Goal: Task Accomplishment & Management: Use online tool/utility

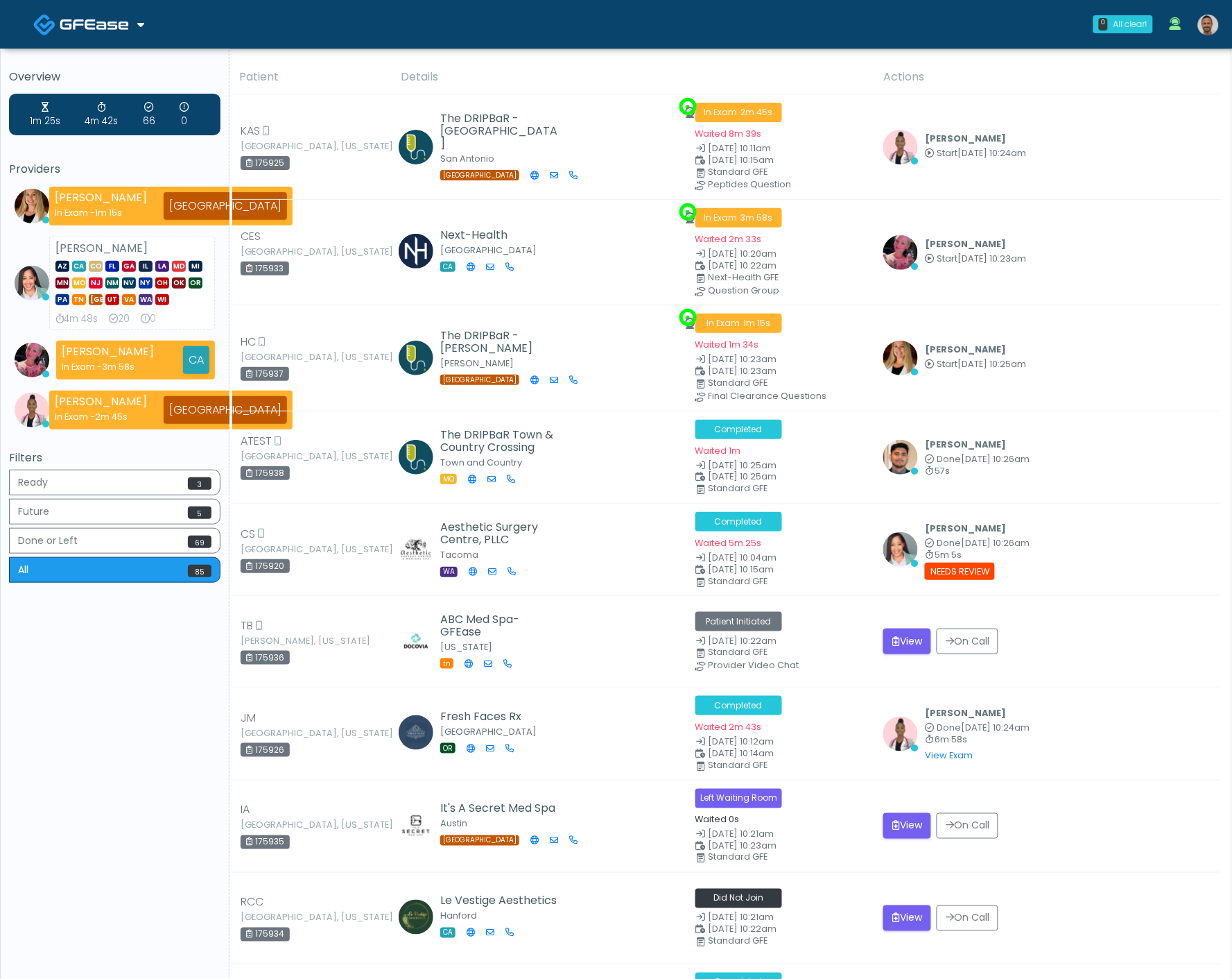
click at [1208, 21] on img at bounding box center [1208, 25] width 21 height 21
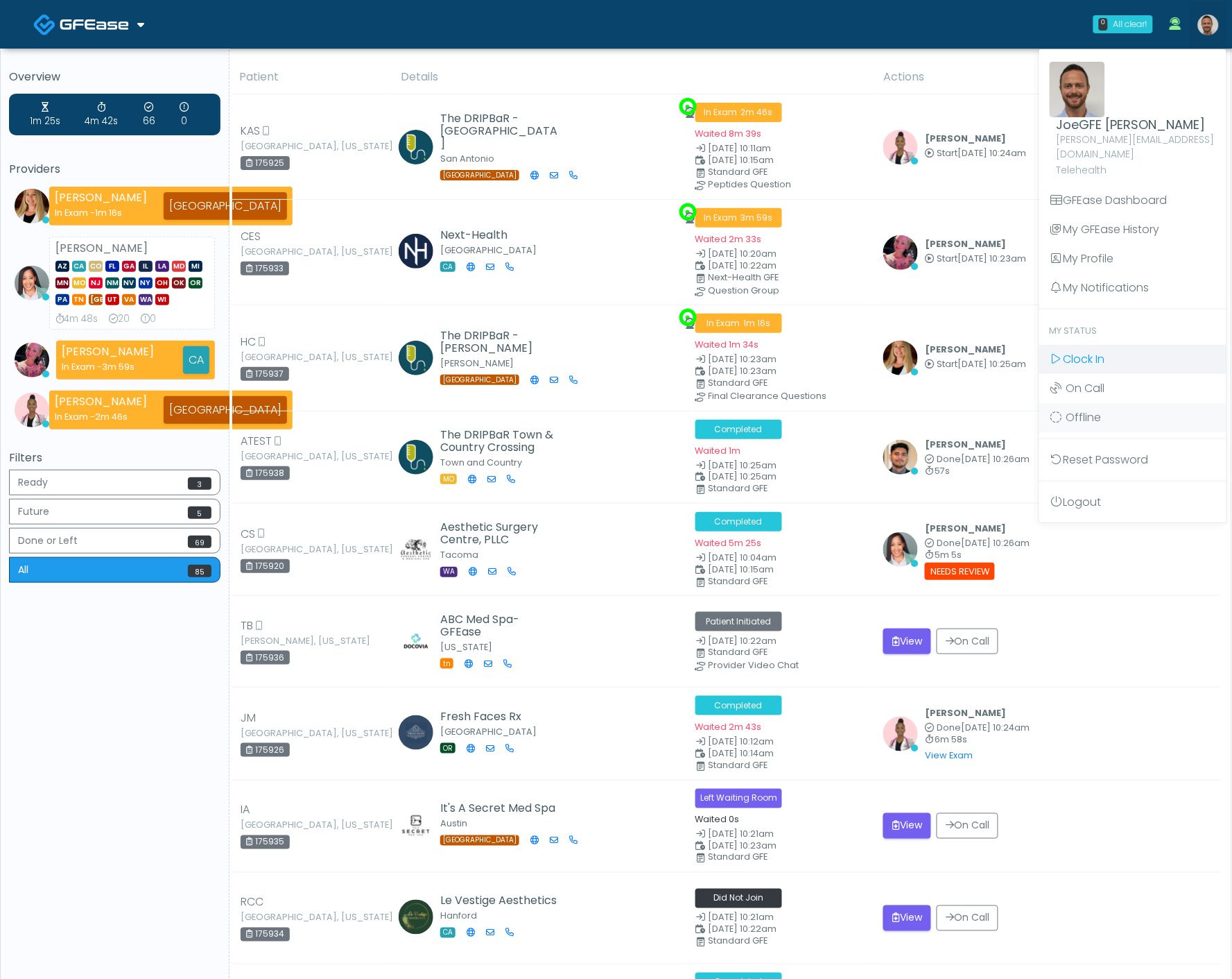
click at [1100, 351] on span "Clock In" at bounding box center [1084, 358] width 42 height 16
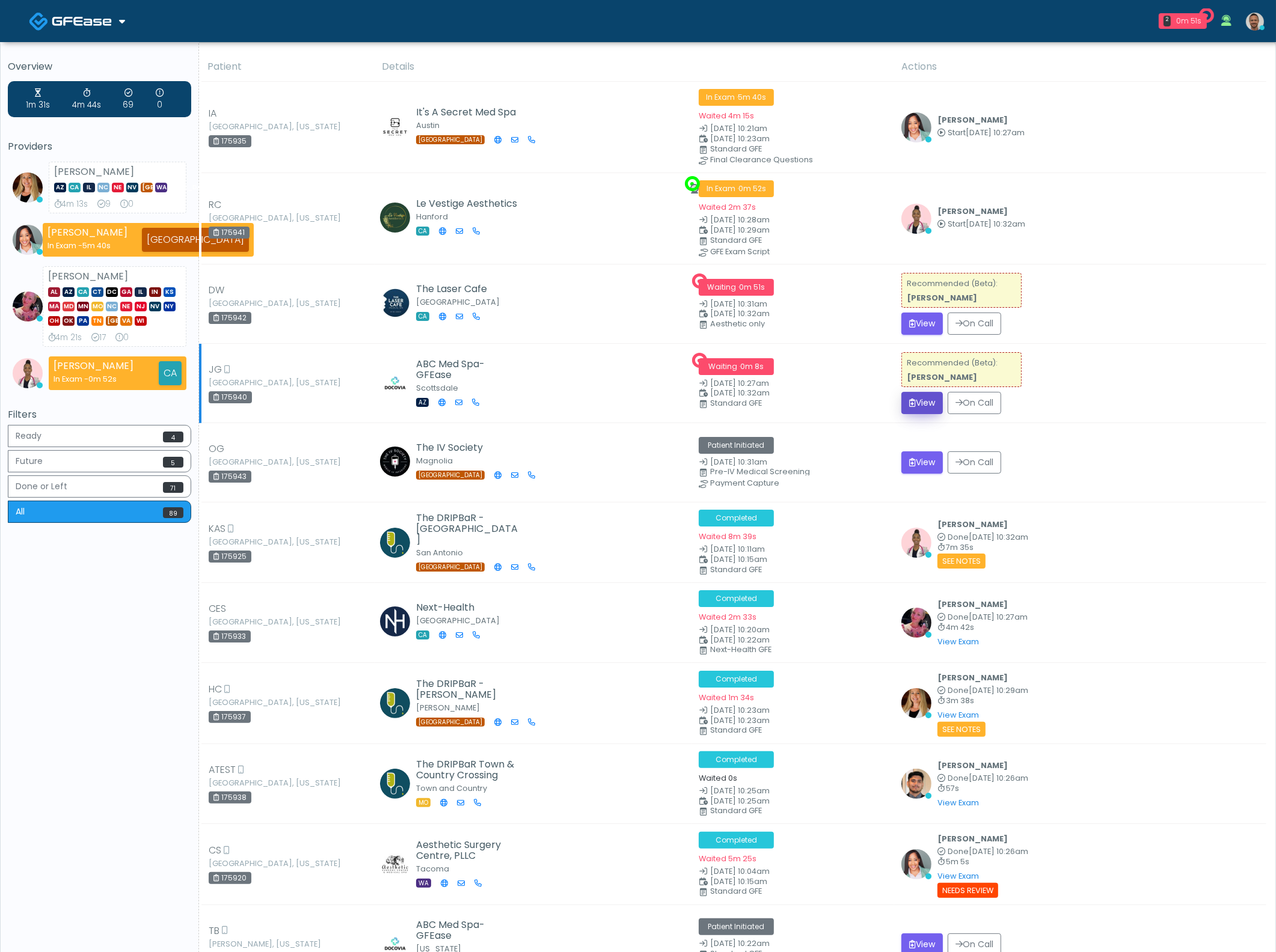
click at [934, 403] on button "View" at bounding box center [922, 403] width 42 height 22
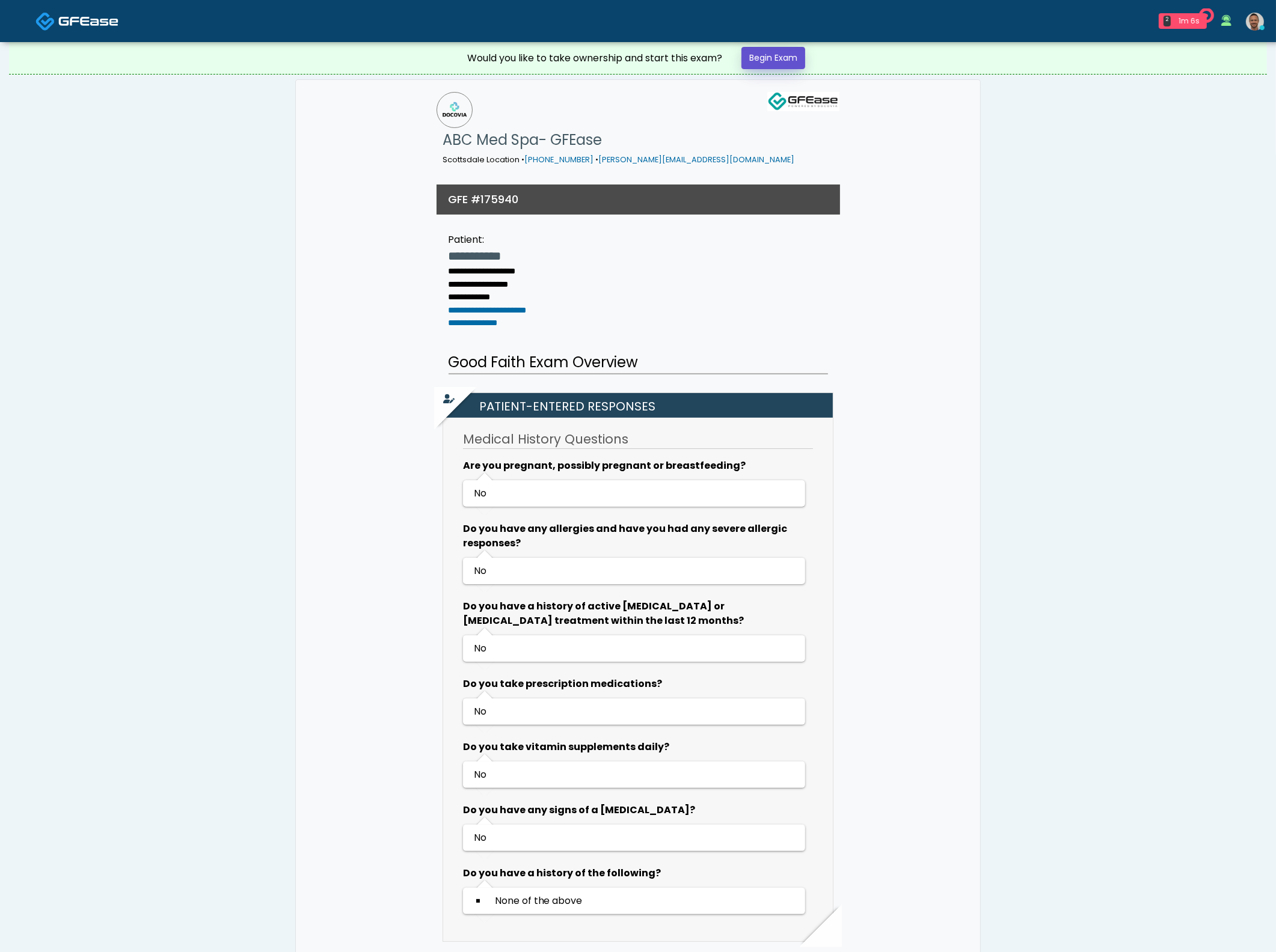
click at [758, 59] on link "Begin Exam" at bounding box center [773, 58] width 64 height 22
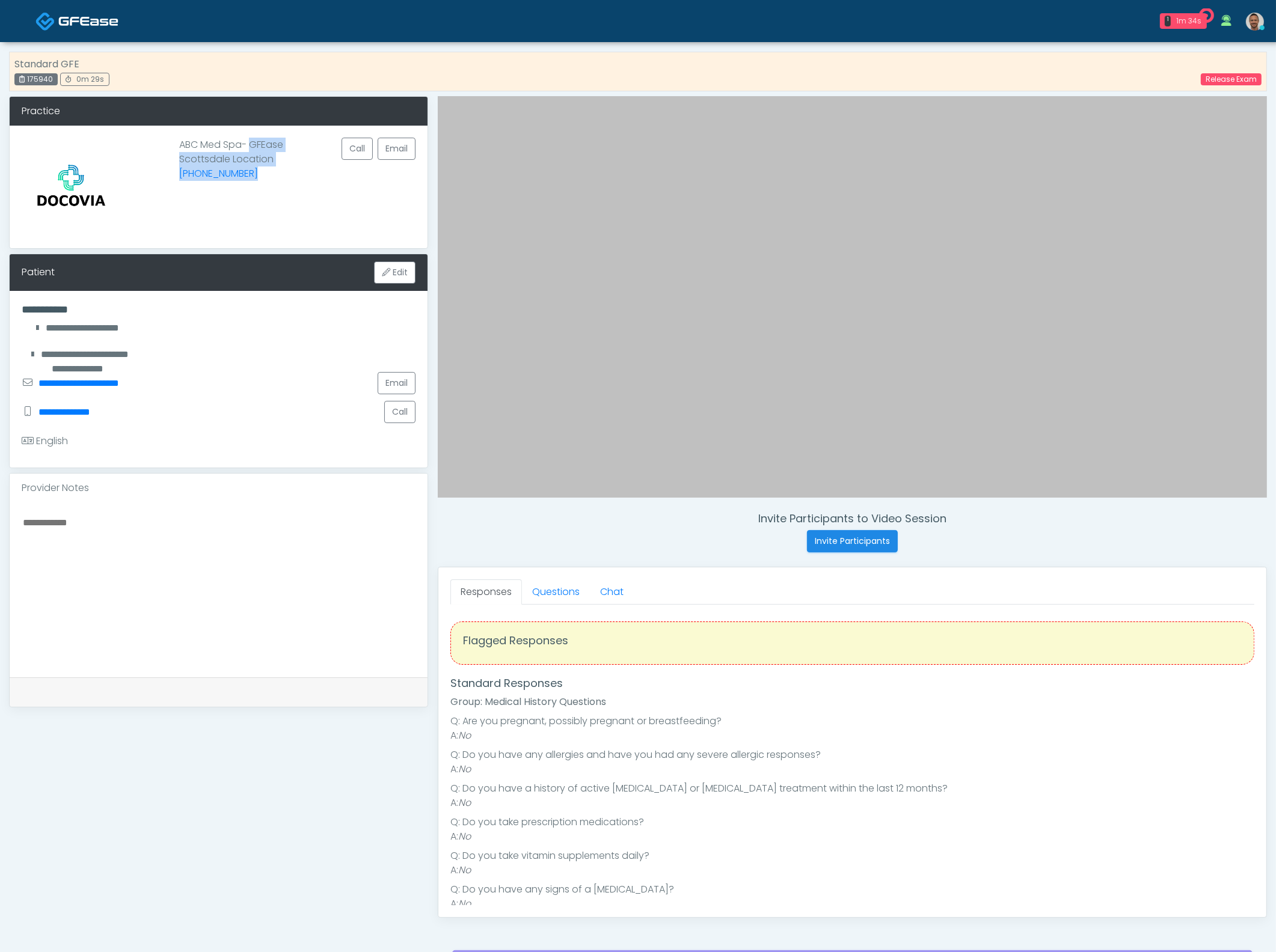
drag, startPoint x: 202, startPoint y: 146, endPoint x: 268, endPoint y: 181, distance: 74.7
click at [268, 181] on div "ABC Med Spa- GFEase Scottsdale Location (651) 324-8030 Call Email" at bounding box center [218, 187] width 418 height 123
drag, startPoint x: 45, startPoint y: 309, endPoint x: 173, endPoint y: 475, distance: 209.6
click at [172, 480] on div "**********" at bounding box center [218, 554] width 419 height 916
click at [553, 593] on link "Questions" at bounding box center [555, 592] width 68 height 25
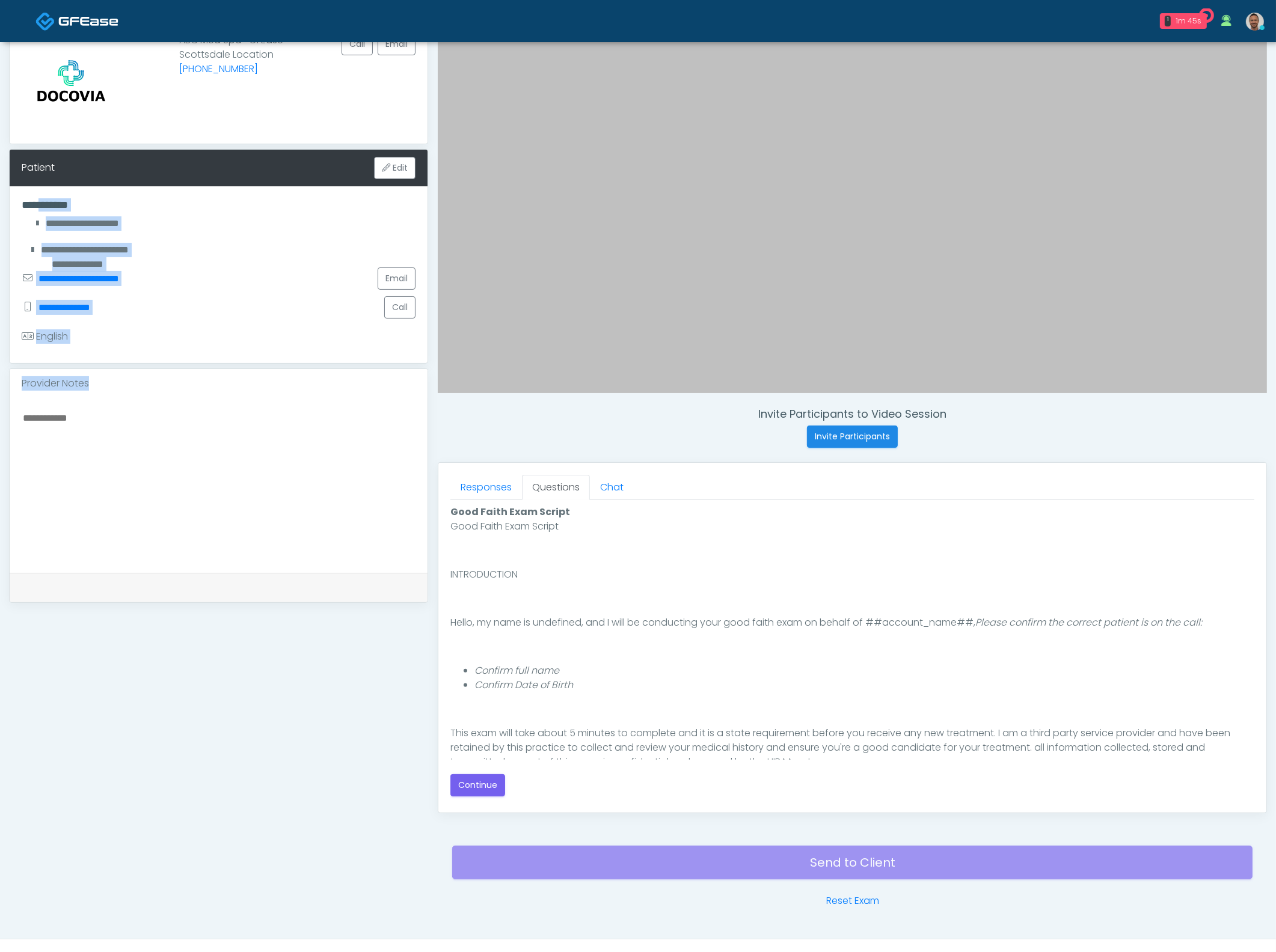
scroll to position [127, 0]
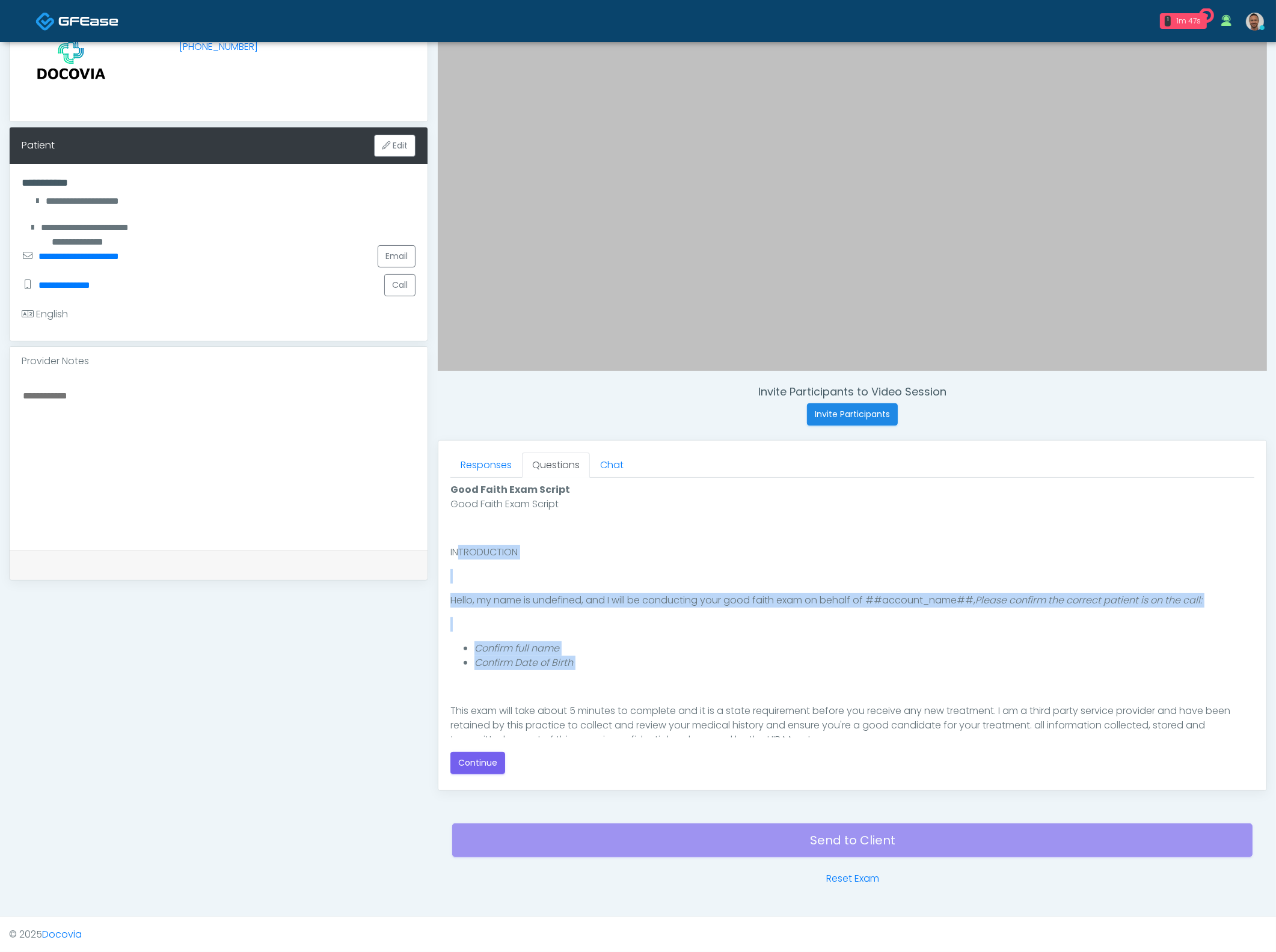
drag, startPoint x: 457, startPoint y: 548, endPoint x: 979, endPoint y: 687, distance: 540.2
click at [979, 687] on div "Good Faith Exam Script INTRODUCTION Hello, my name is undefined, and I will be …" at bounding box center [852, 617] width 804 height 241
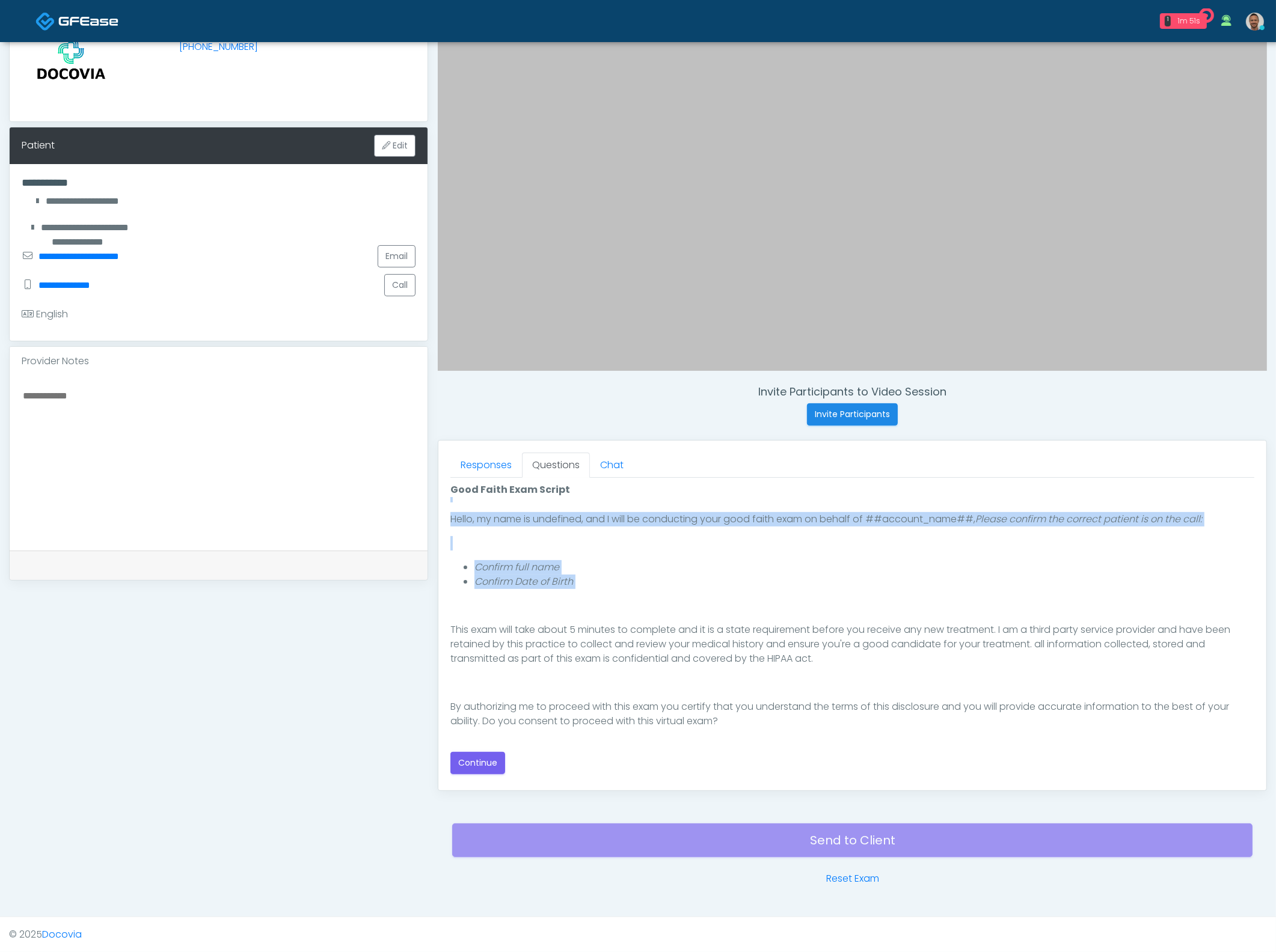
click at [528, 584] on em "Confirm Date of Birth" at bounding box center [524, 581] width 98 height 14
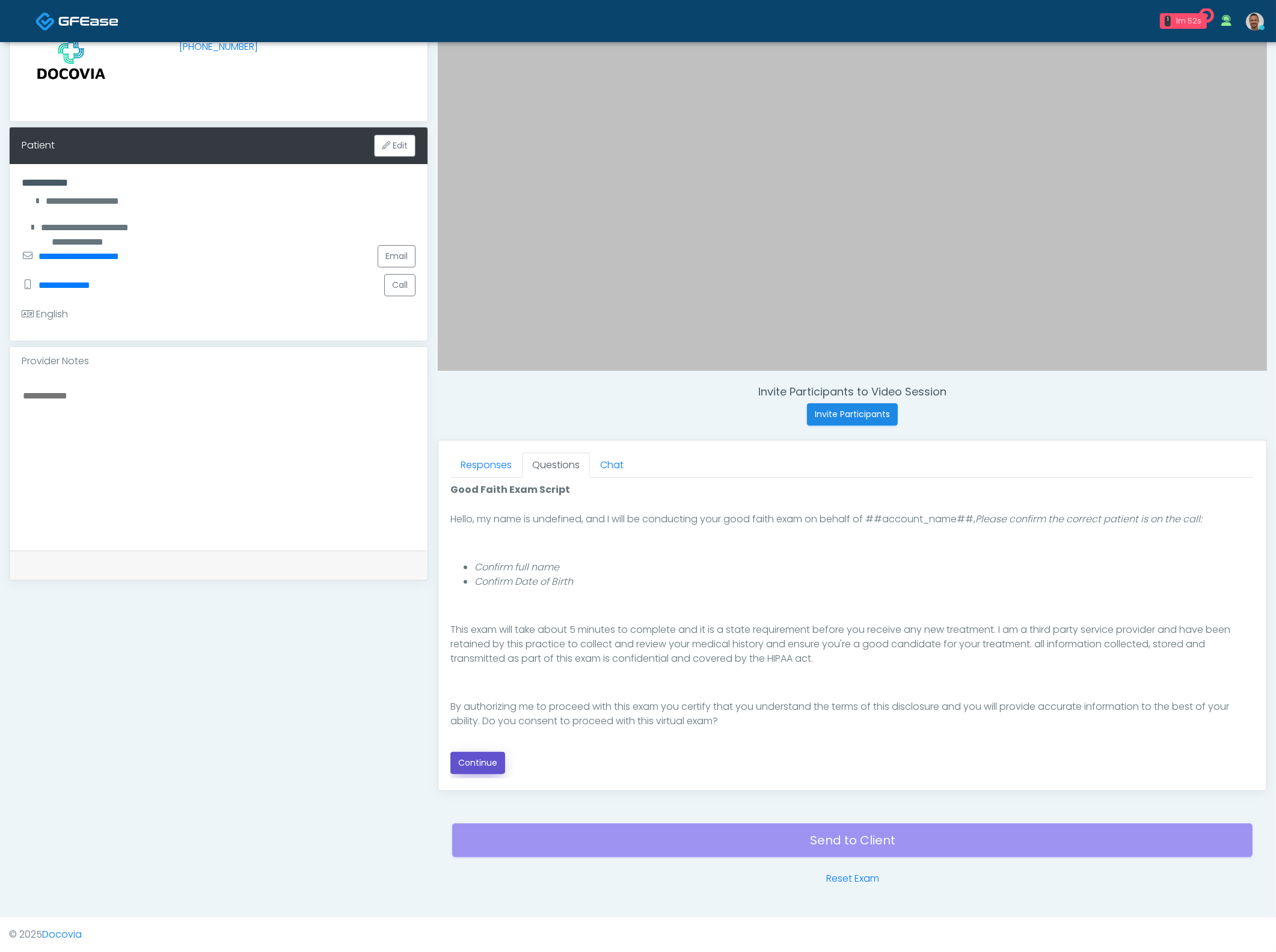
drag, startPoint x: 483, startPoint y: 758, endPoint x: 635, endPoint y: 756, distance: 152.0
click at [483, 757] on button "Continue" at bounding box center [477, 763] width 55 height 22
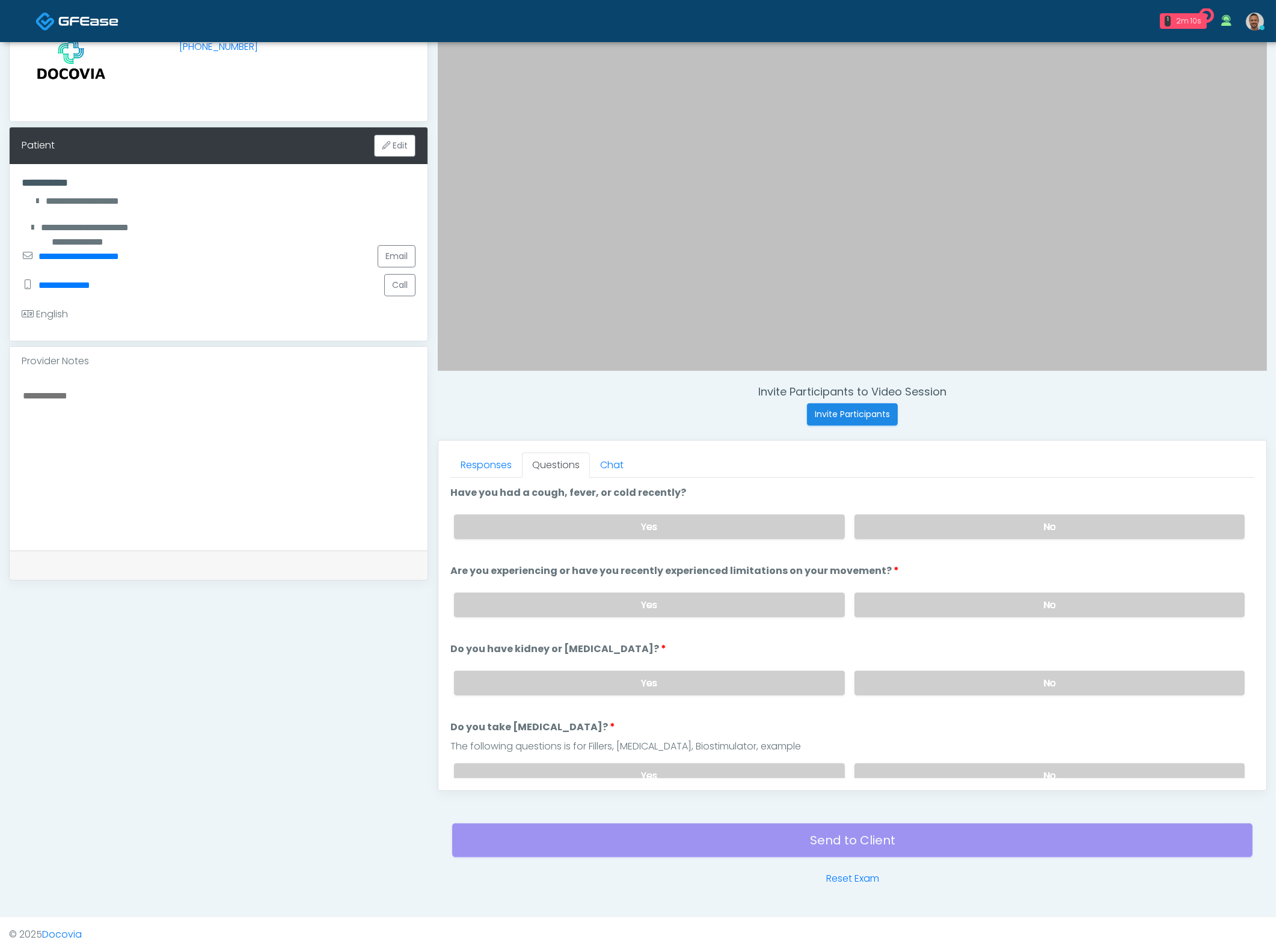
click at [1008, 532] on label "No" at bounding box center [1050, 527] width 390 height 25
click at [1033, 606] on label "No" at bounding box center [1050, 605] width 390 height 25
click at [1035, 679] on label "No" at bounding box center [1050, 683] width 390 height 25
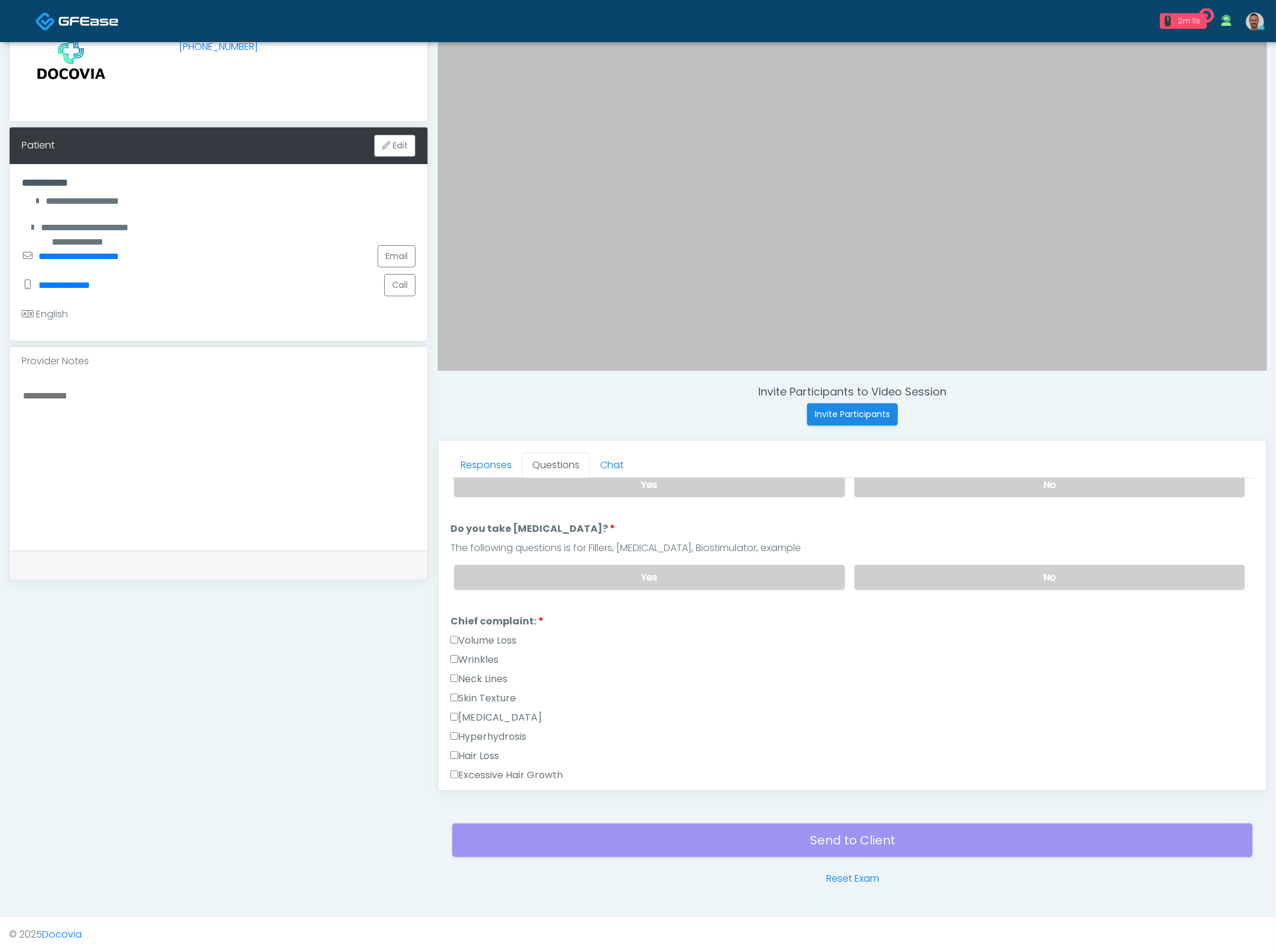
scroll to position [200, 0]
drag, startPoint x: 1059, startPoint y: 577, endPoint x: 1031, endPoint y: 605, distance: 39.6
click at [1060, 581] on label "No" at bounding box center [1050, 575] width 390 height 25
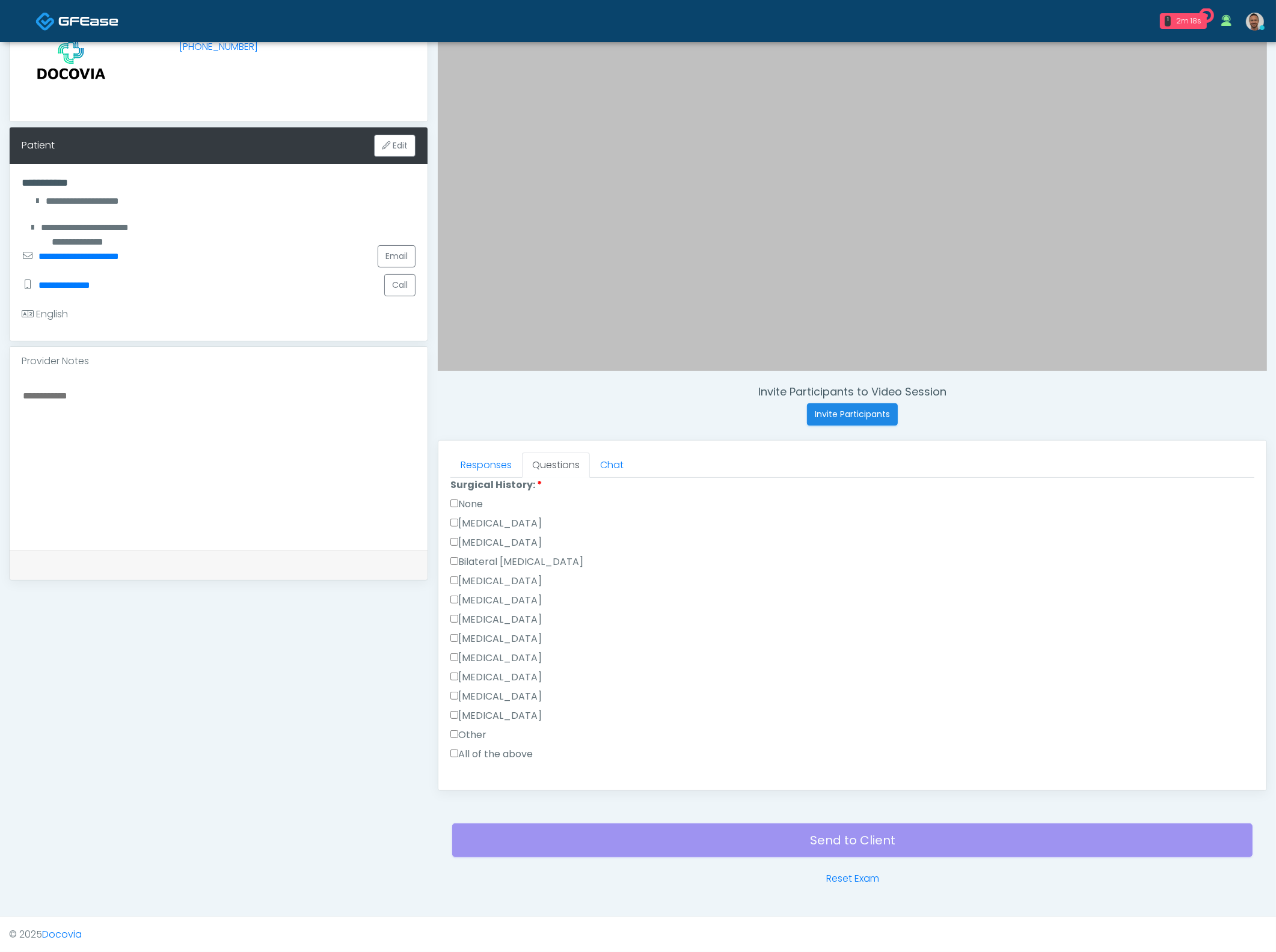
scroll to position [821, 0]
drag, startPoint x: 483, startPoint y: 772, endPoint x: 517, endPoint y: 765, distance: 34.7
click at [485, 773] on button "Continue" at bounding box center [477, 771] width 55 height 22
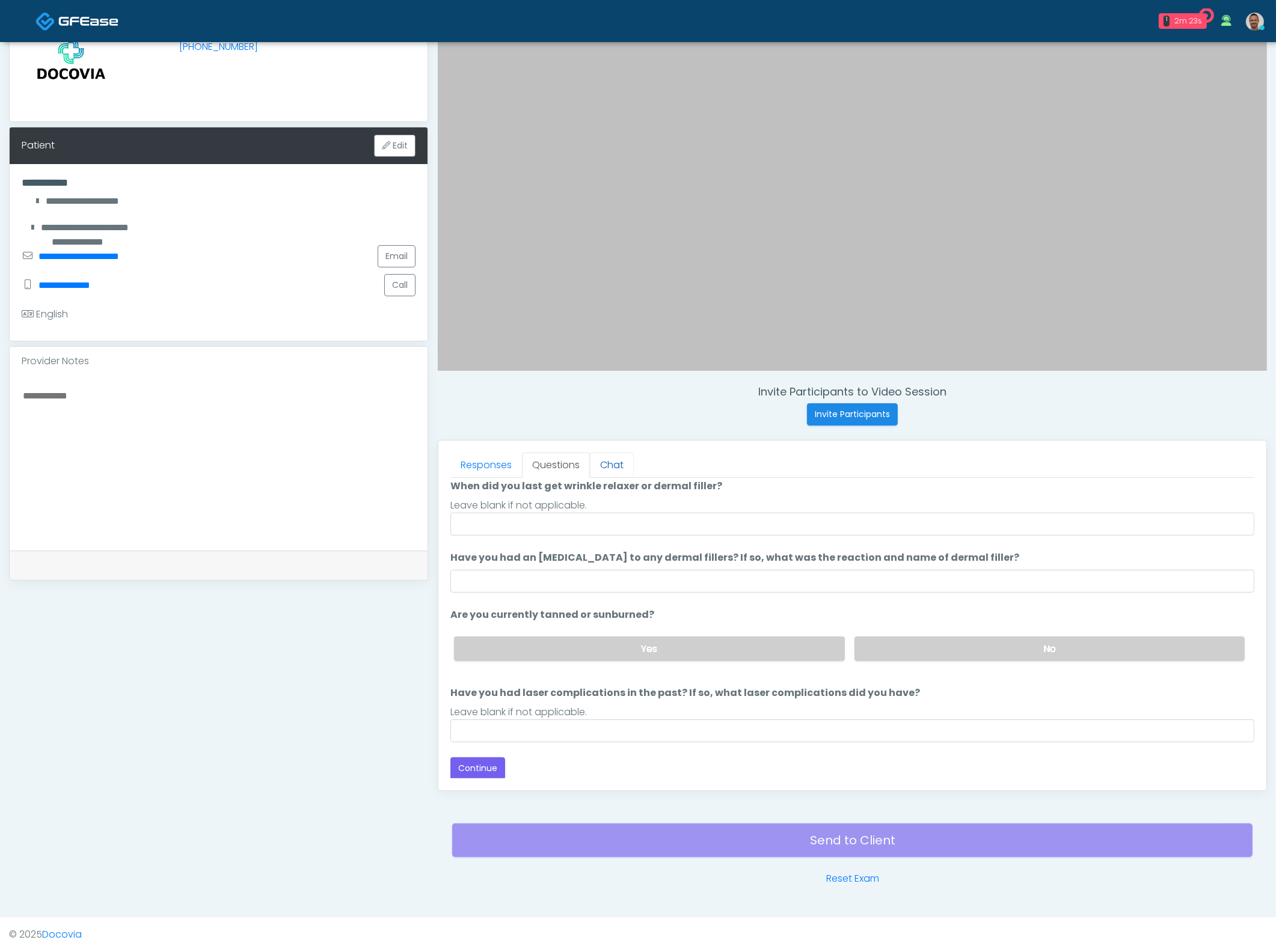
click at [621, 465] on link "Chat" at bounding box center [611, 465] width 44 height 25
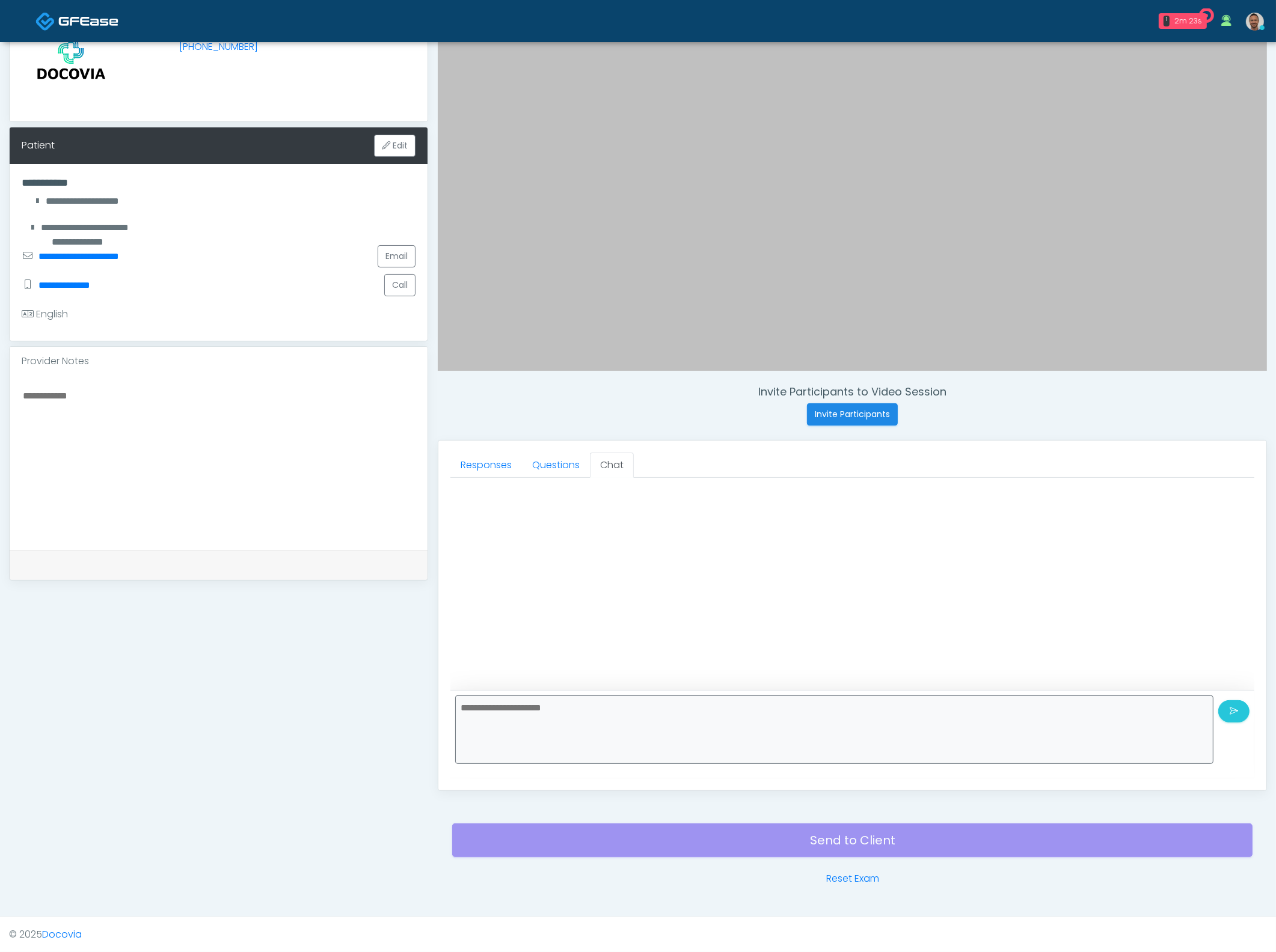
scroll to position [0, 0]
click at [644, 716] on textarea at bounding box center [834, 730] width 758 height 69
type textarea "**"
click at [224, 418] on textarea at bounding box center [218, 461] width 394 height 147
type textarea "*****"
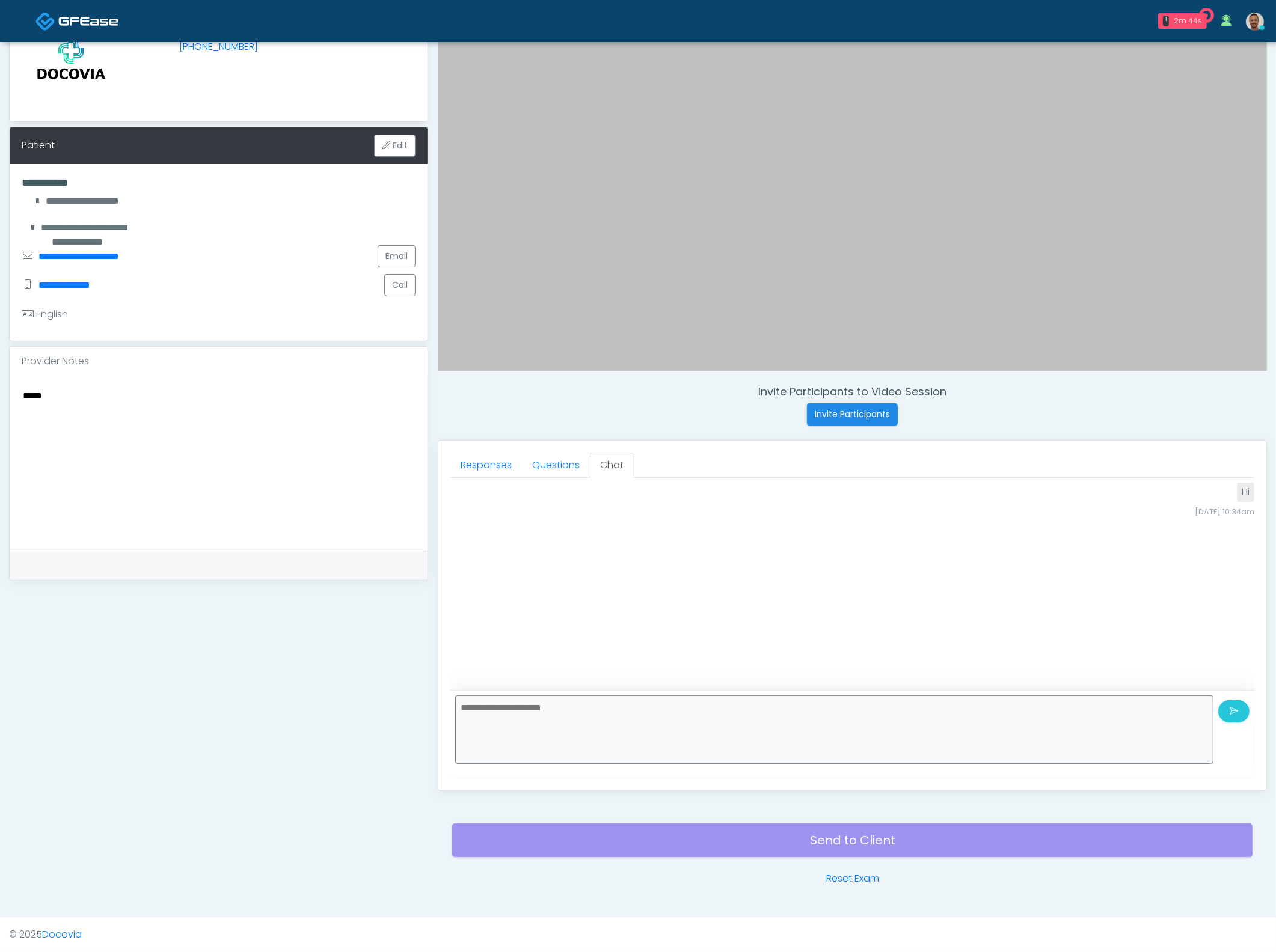
click at [609, 723] on textarea at bounding box center [834, 730] width 758 height 69
click at [550, 466] on link "Questions" at bounding box center [555, 465] width 68 height 25
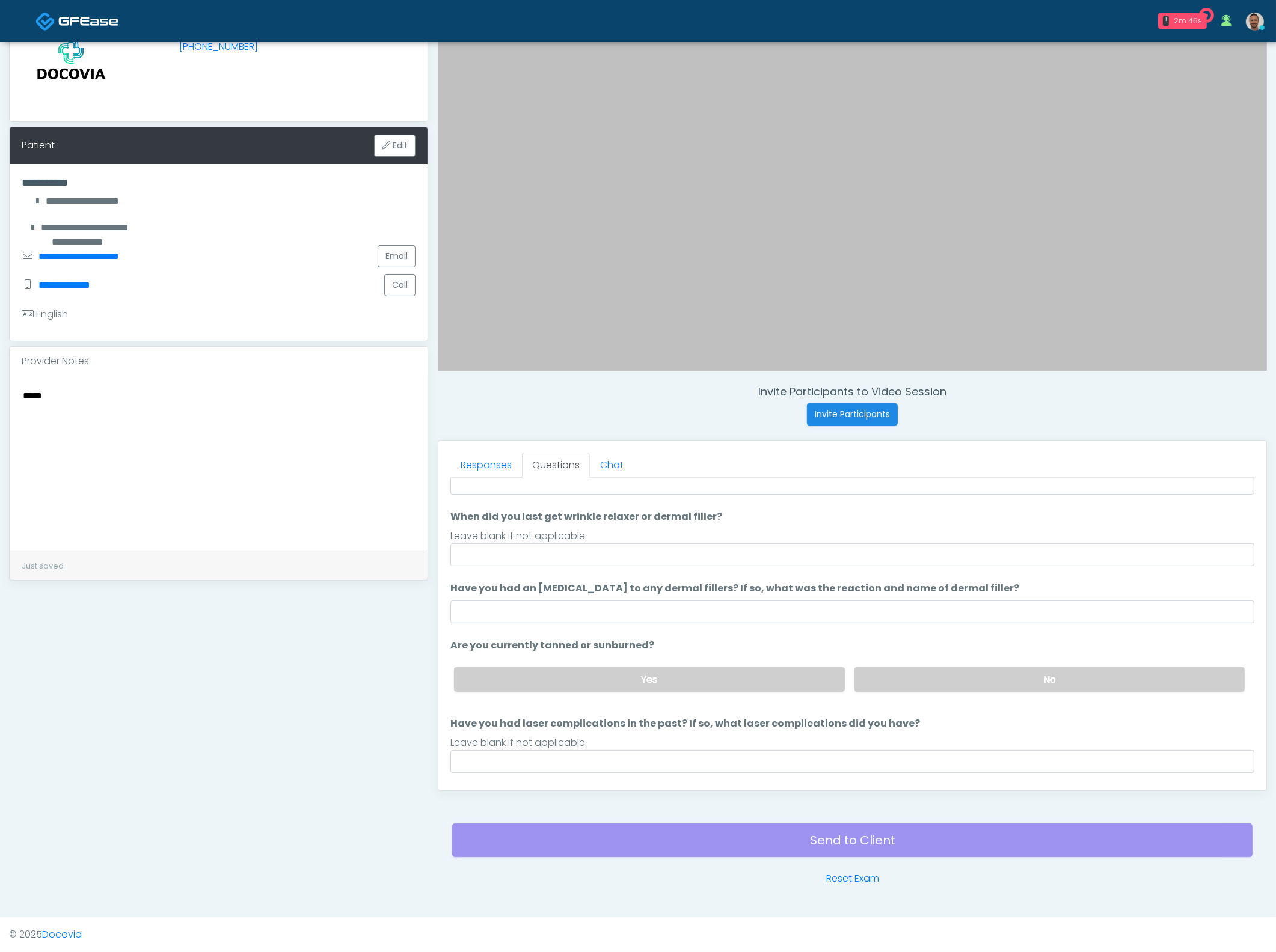
scroll to position [98, 0]
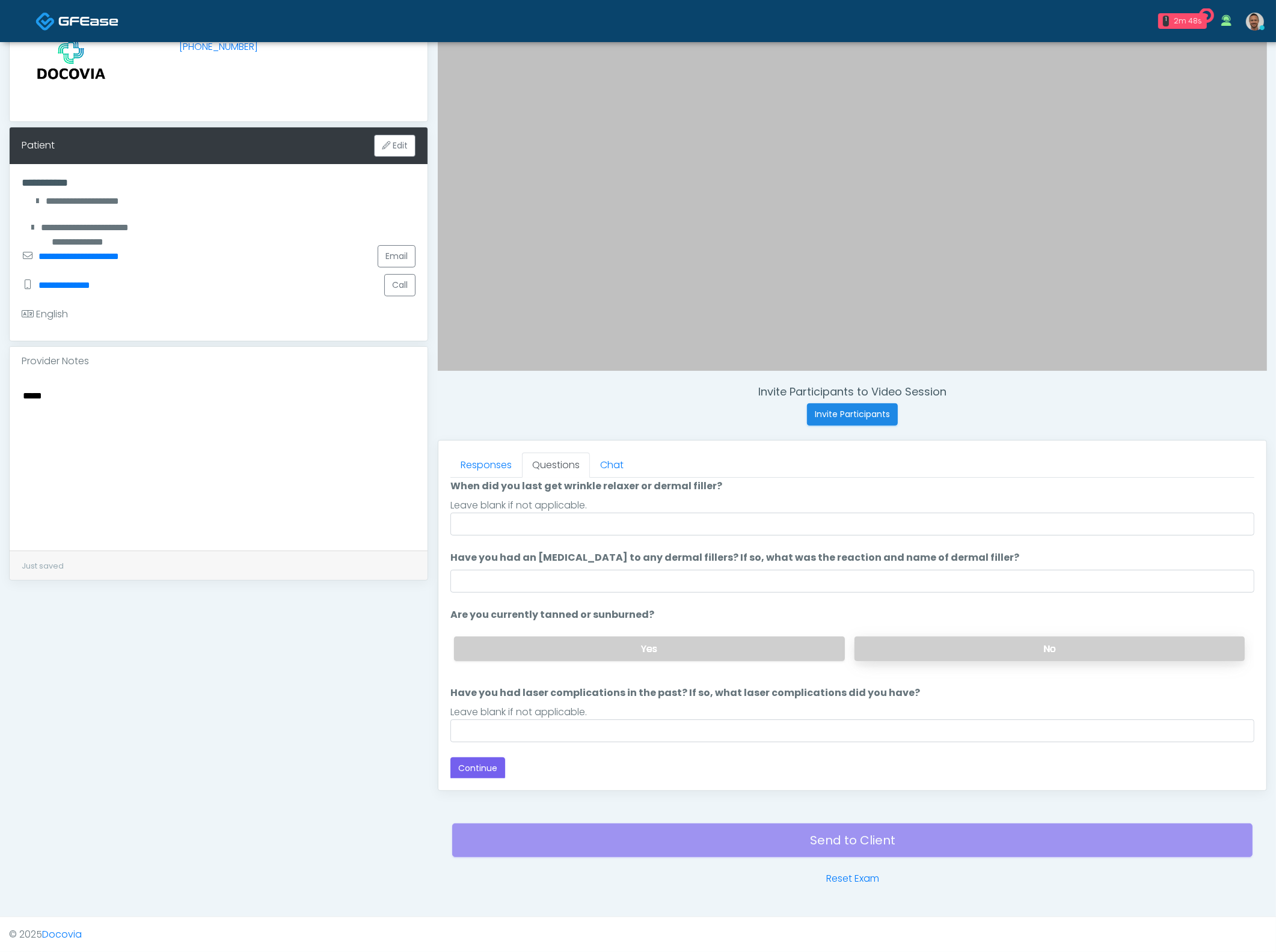
click at [1043, 645] on label "No" at bounding box center [1050, 649] width 390 height 25
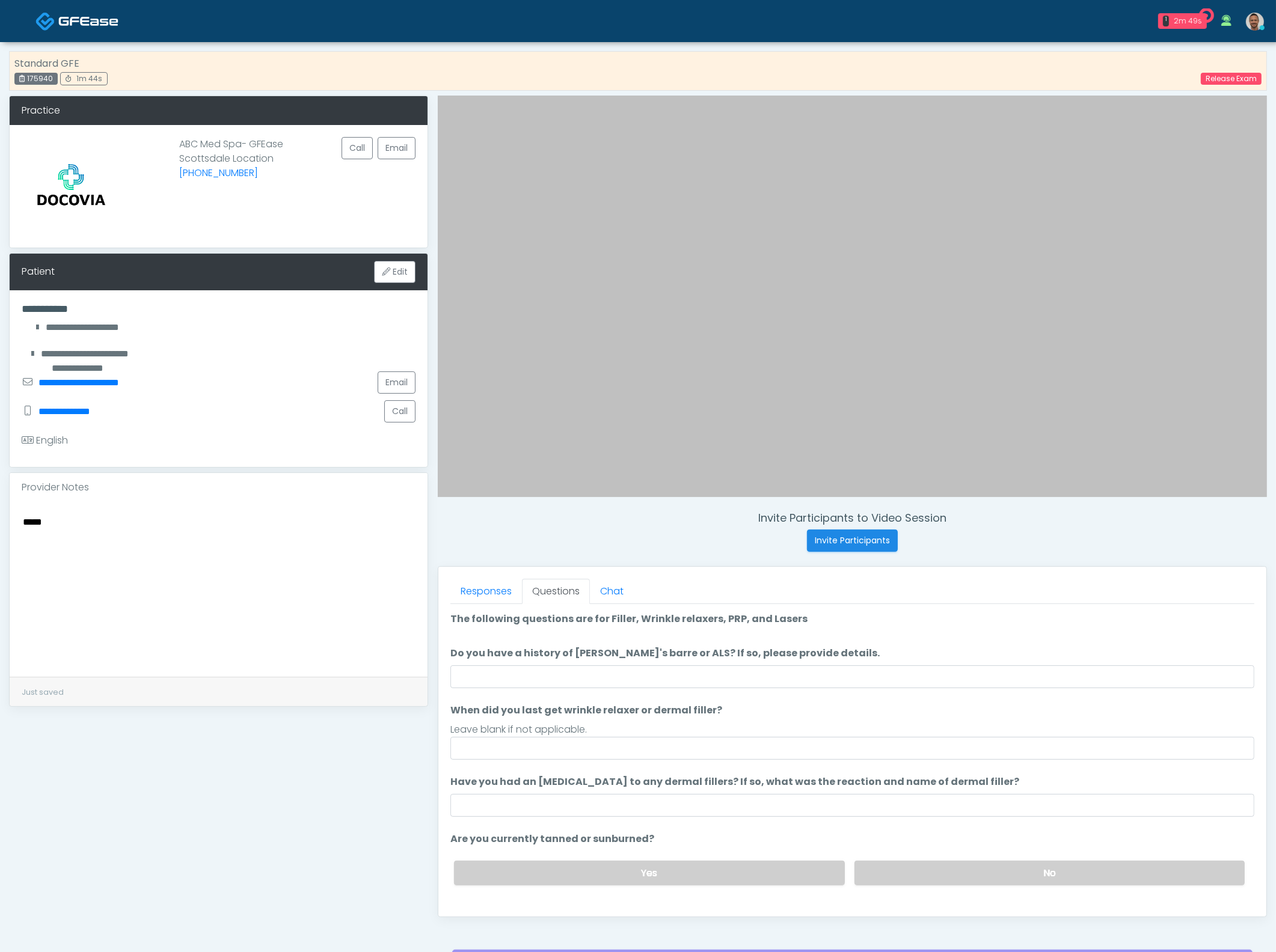
scroll to position [0, 0]
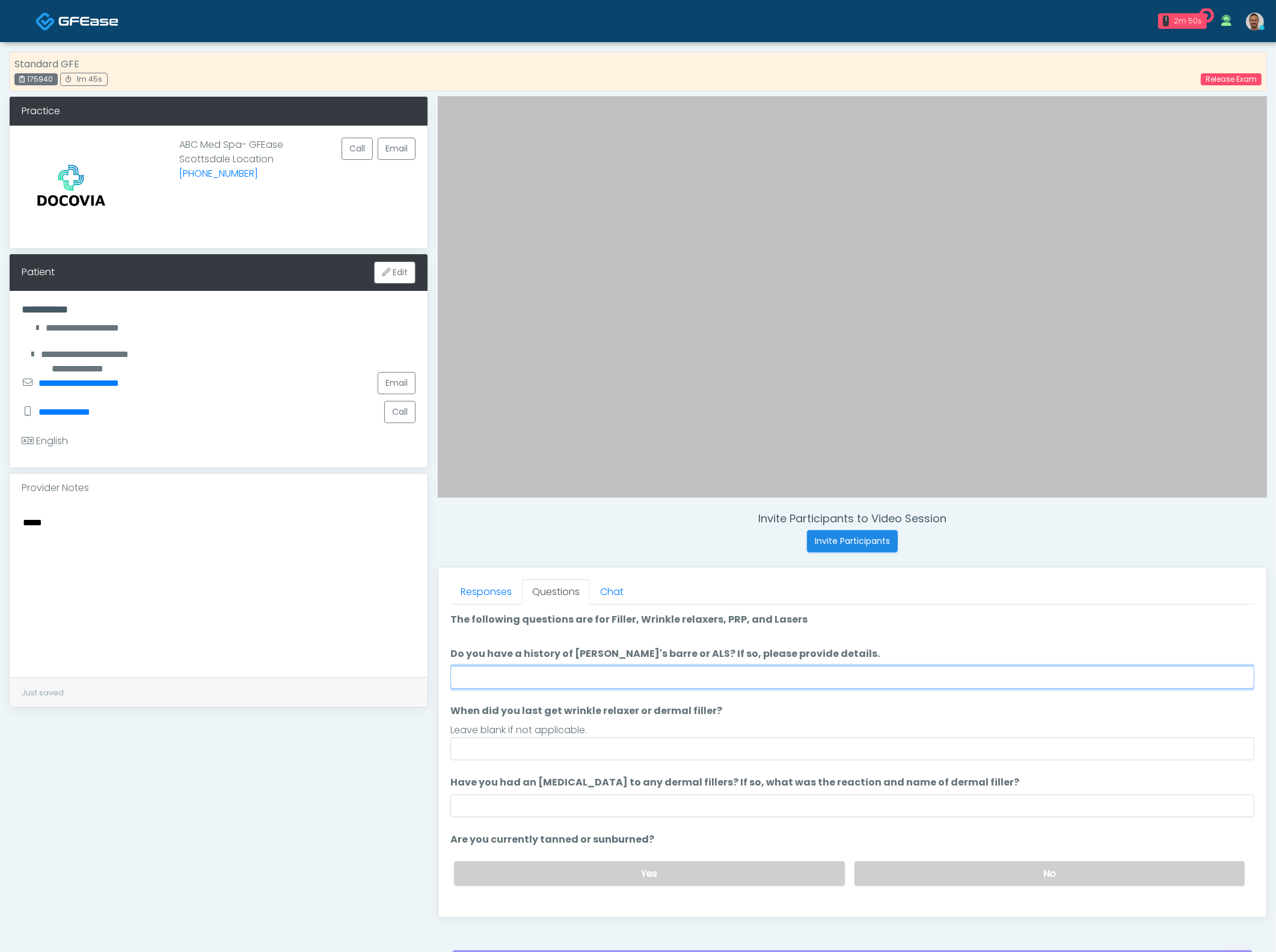
drag, startPoint x: 611, startPoint y: 673, endPoint x: 638, endPoint y: 687, distance: 30.4
click at [613, 673] on input "Do you have a history of Guillain's barre or ALS? If so, please provide details." at bounding box center [852, 677] width 804 height 23
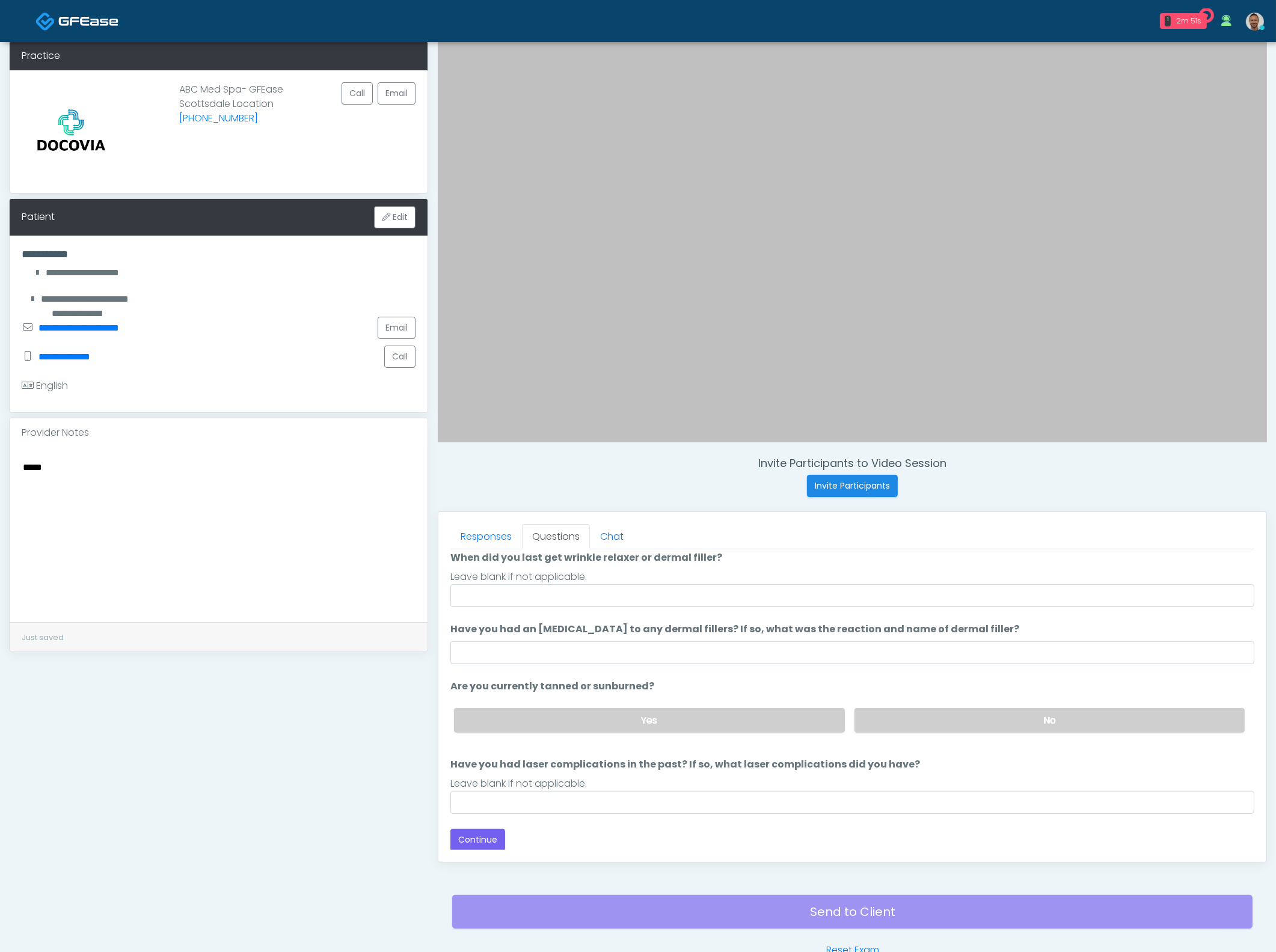
scroll to position [127, 0]
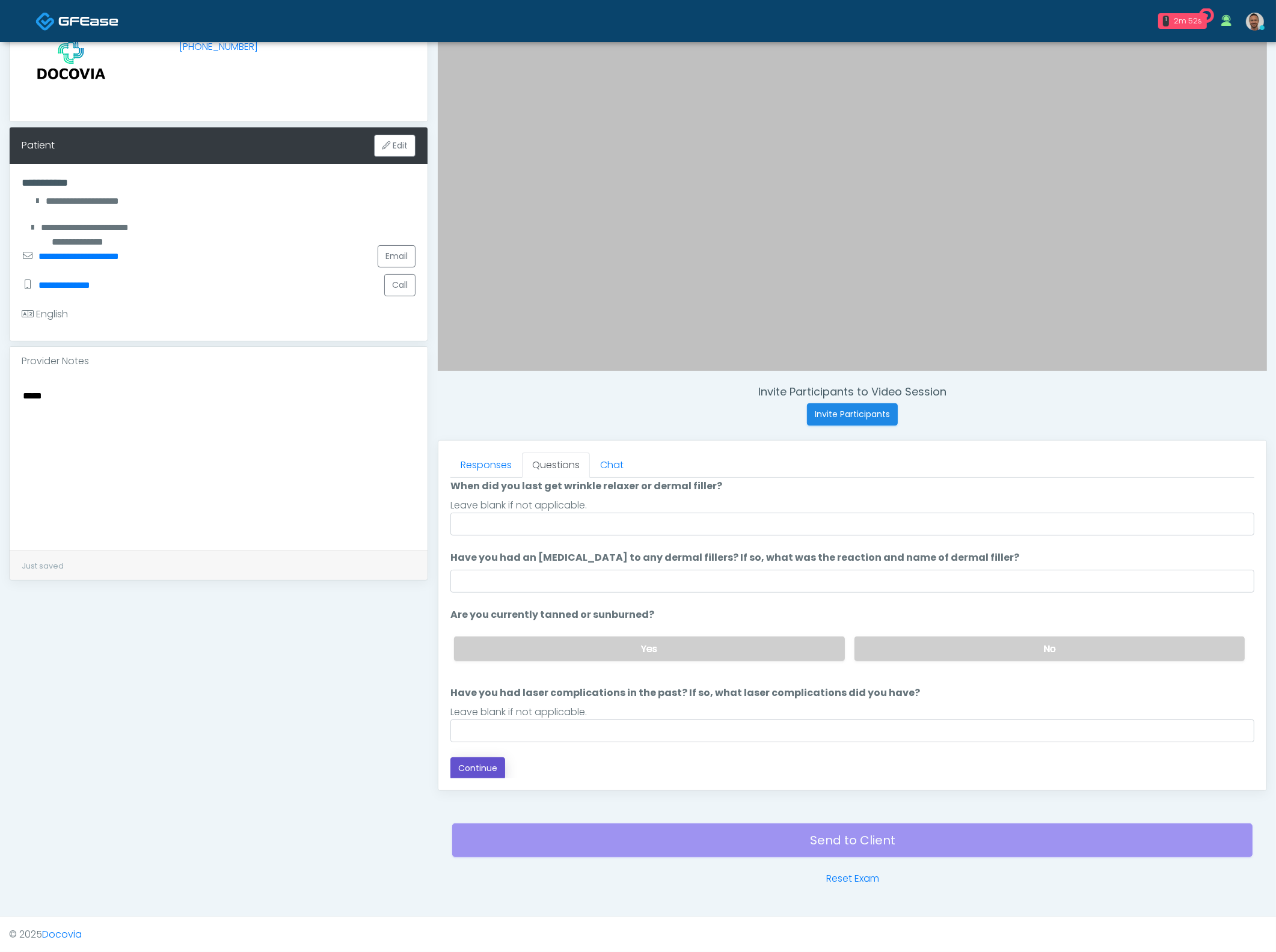
drag, startPoint x: 477, startPoint y: 765, endPoint x: 537, endPoint y: 762, distance: 60.1
click at [480, 765] on button "Continue" at bounding box center [477, 768] width 55 height 22
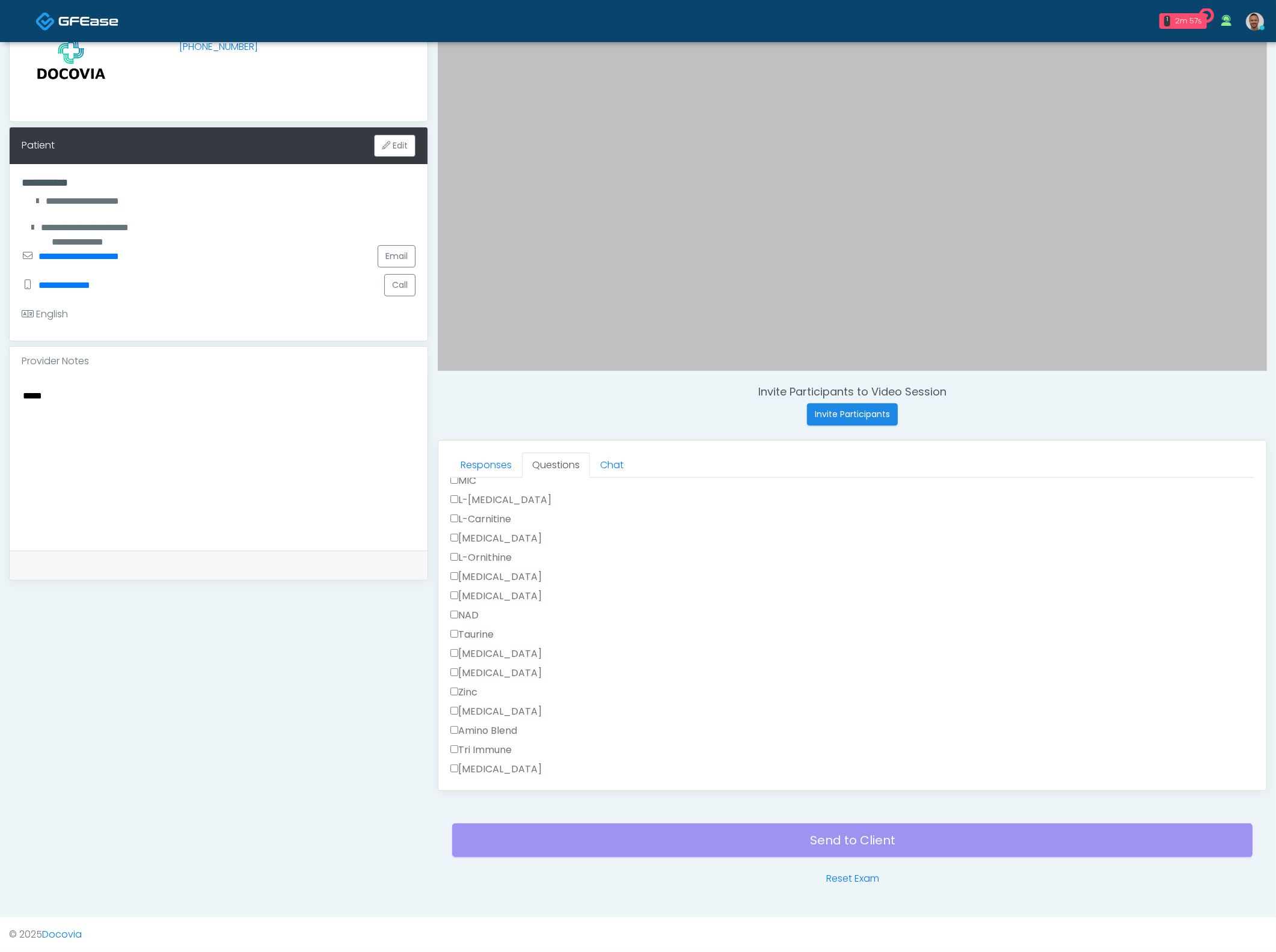
scroll to position [966, 0]
click at [492, 771] on button "Continue" at bounding box center [477, 767] width 55 height 22
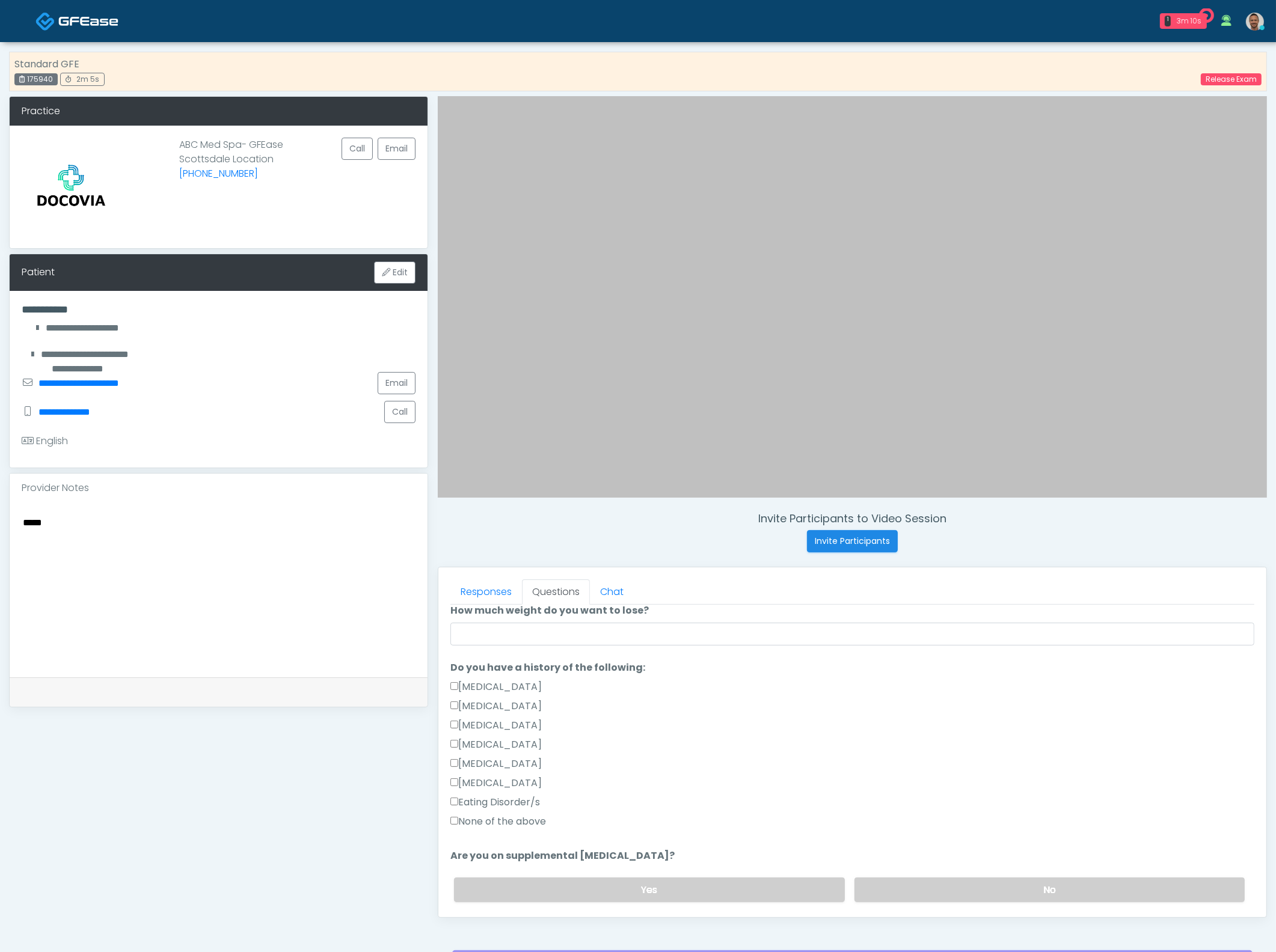
scroll to position [200, 0]
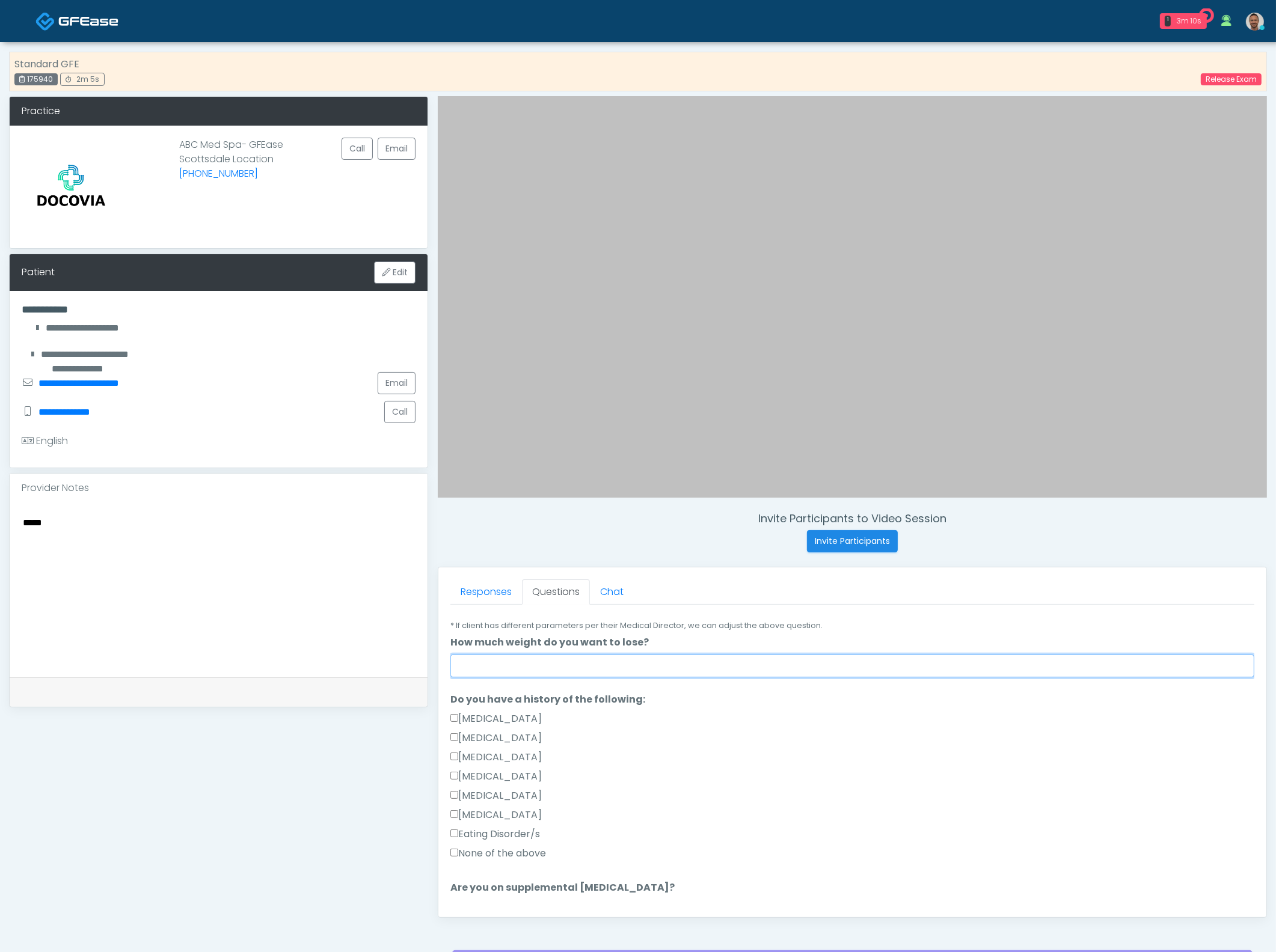
click at [521, 670] on input "How much weight do you want to lose?" at bounding box center [852, 666] width 804 height 23
type input "****"
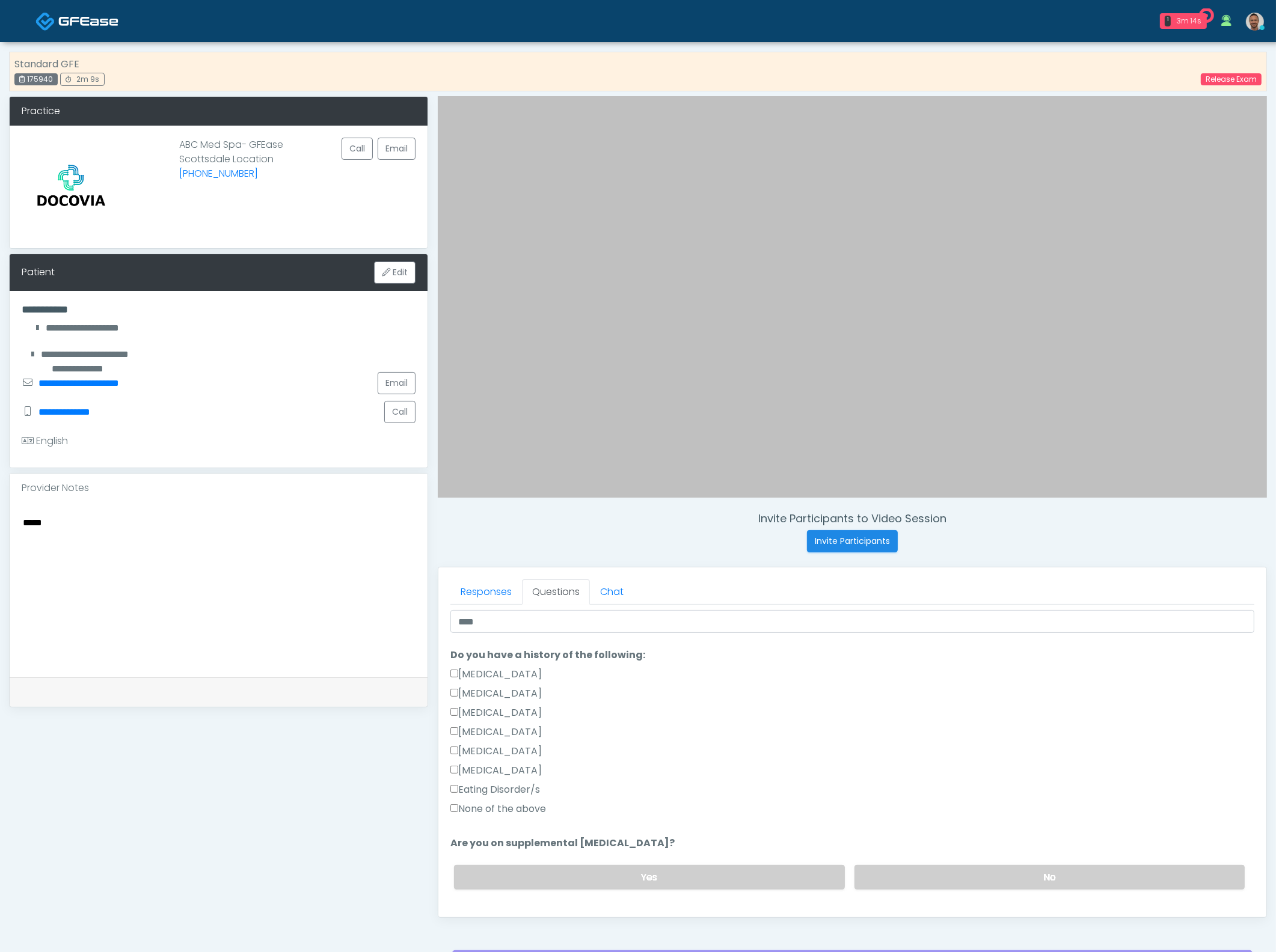
scroll to position [334, 0]
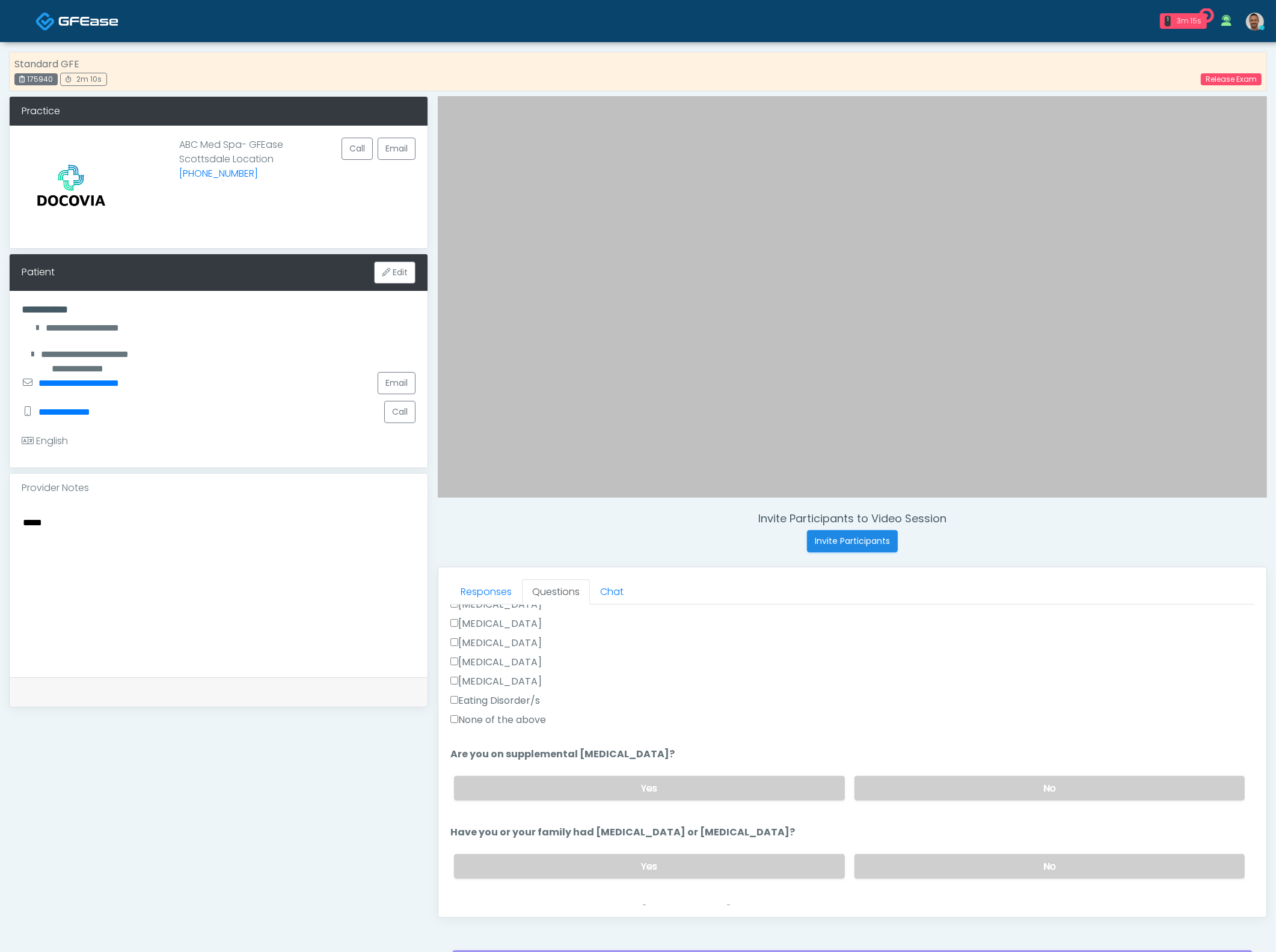
drag, startPoint x: 940, startPoint y: 785, endPoint x: 965, endPoint y: 836, distance: 56.8
click at [940, 786] on label "No" at bounding box center [1050, 788] width 390 height 25
click at [967, 866] on label "No" at bounding box center [1050, 866] width 390 height 25
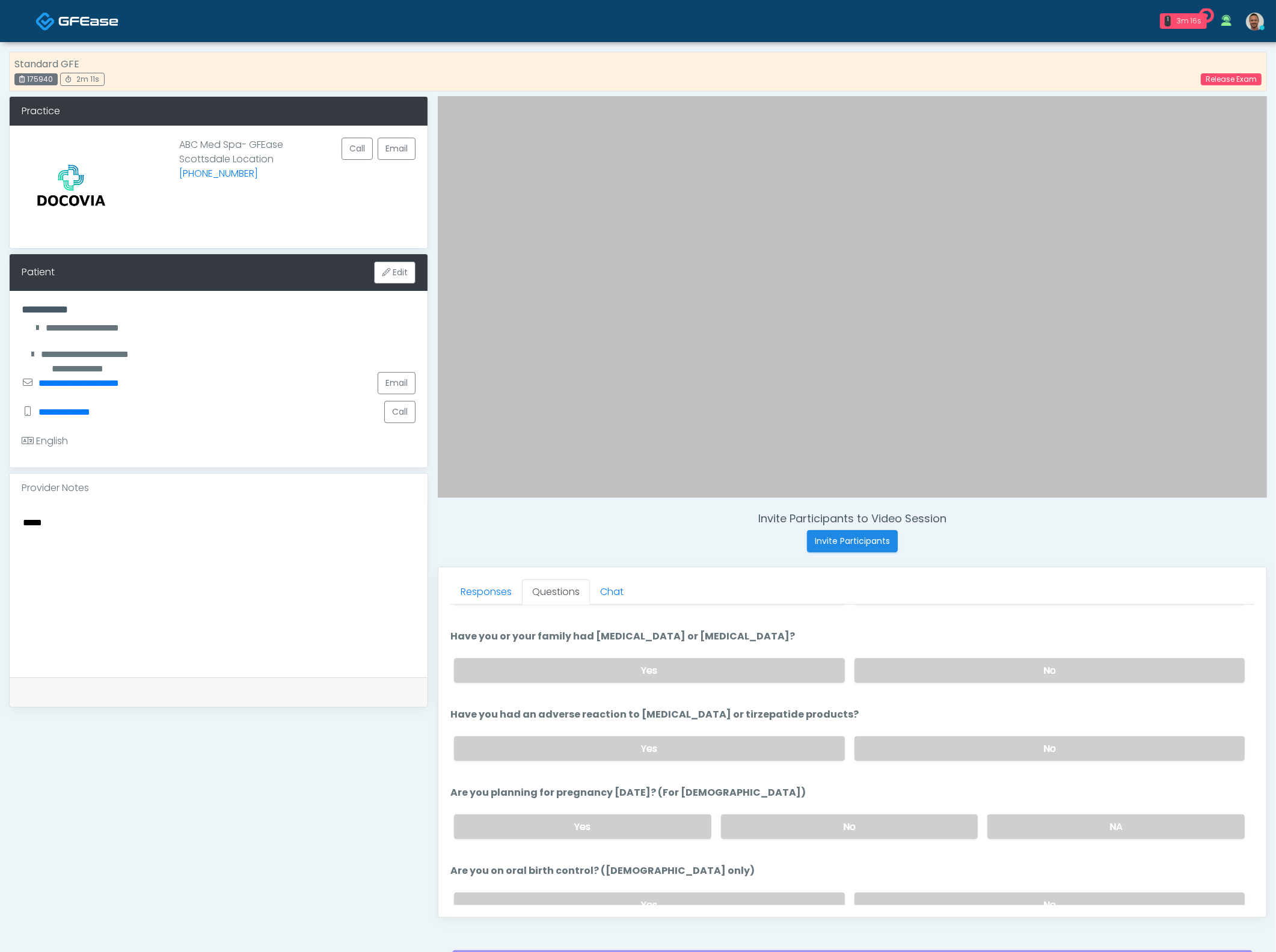
scroll to position [534, 0]
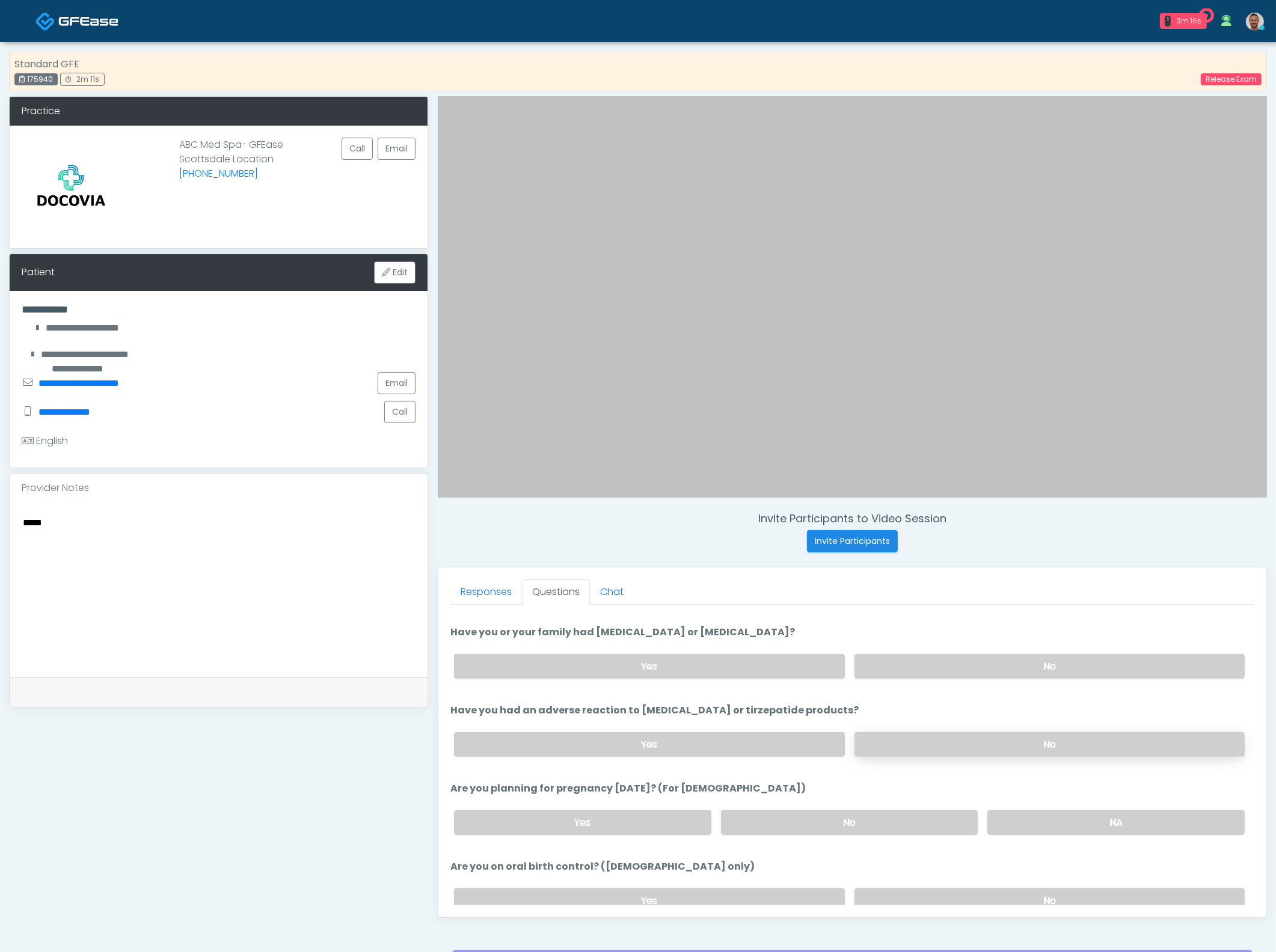
click at [985, 753] on label "No" at bounding box center [1050, 744] width 390 height 25
click at [1060, 824] on label "NA" at bounding box center [1116, 822] width 257 height 25
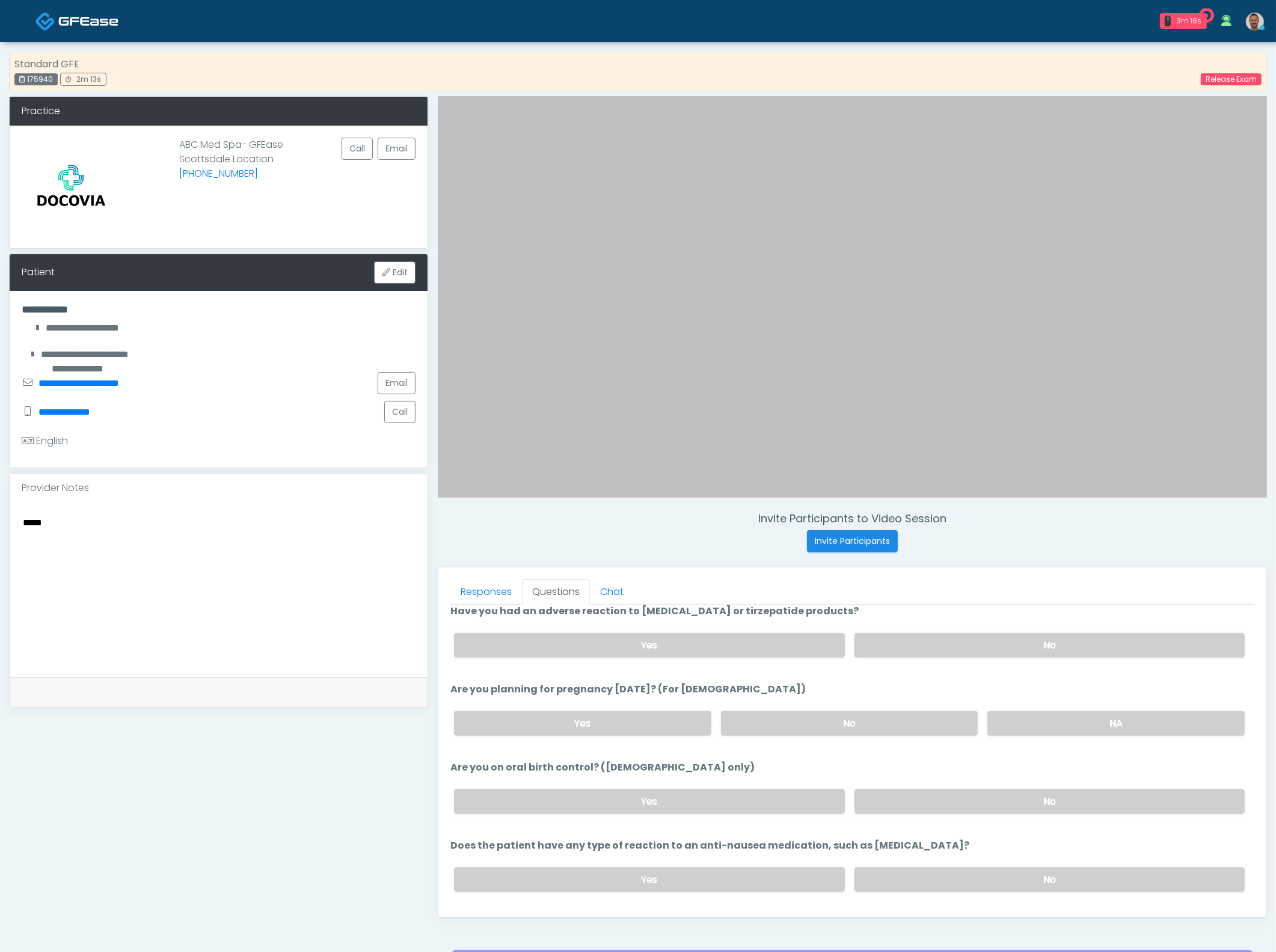
scroll to position [661, 0]
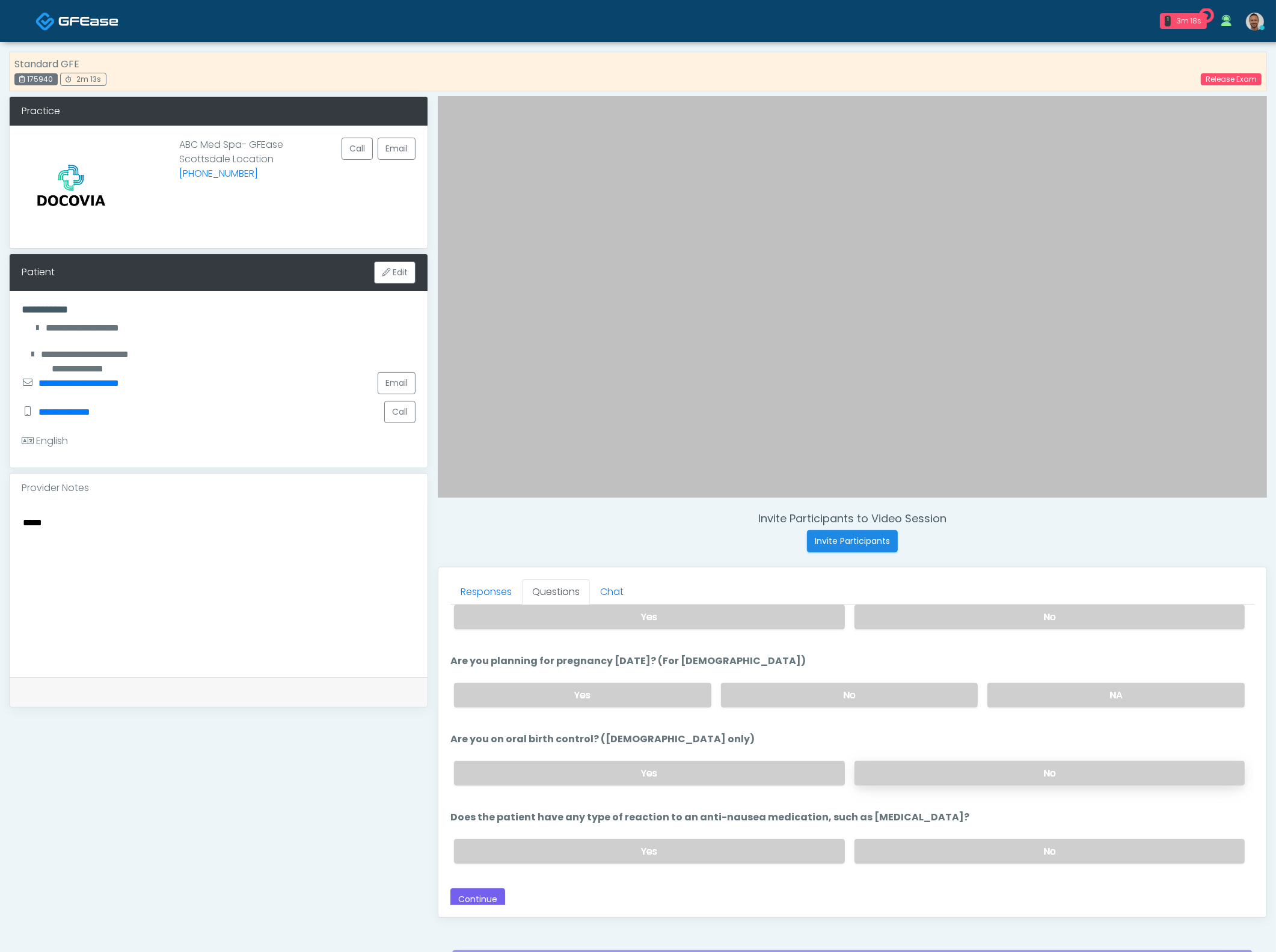
click at [1039, 776] on label "No" at bounding box center [1050, 773] width 390 height 25
click at [1037, 850] on label "No" at bounding box center [1050, 851] width 390 height 25
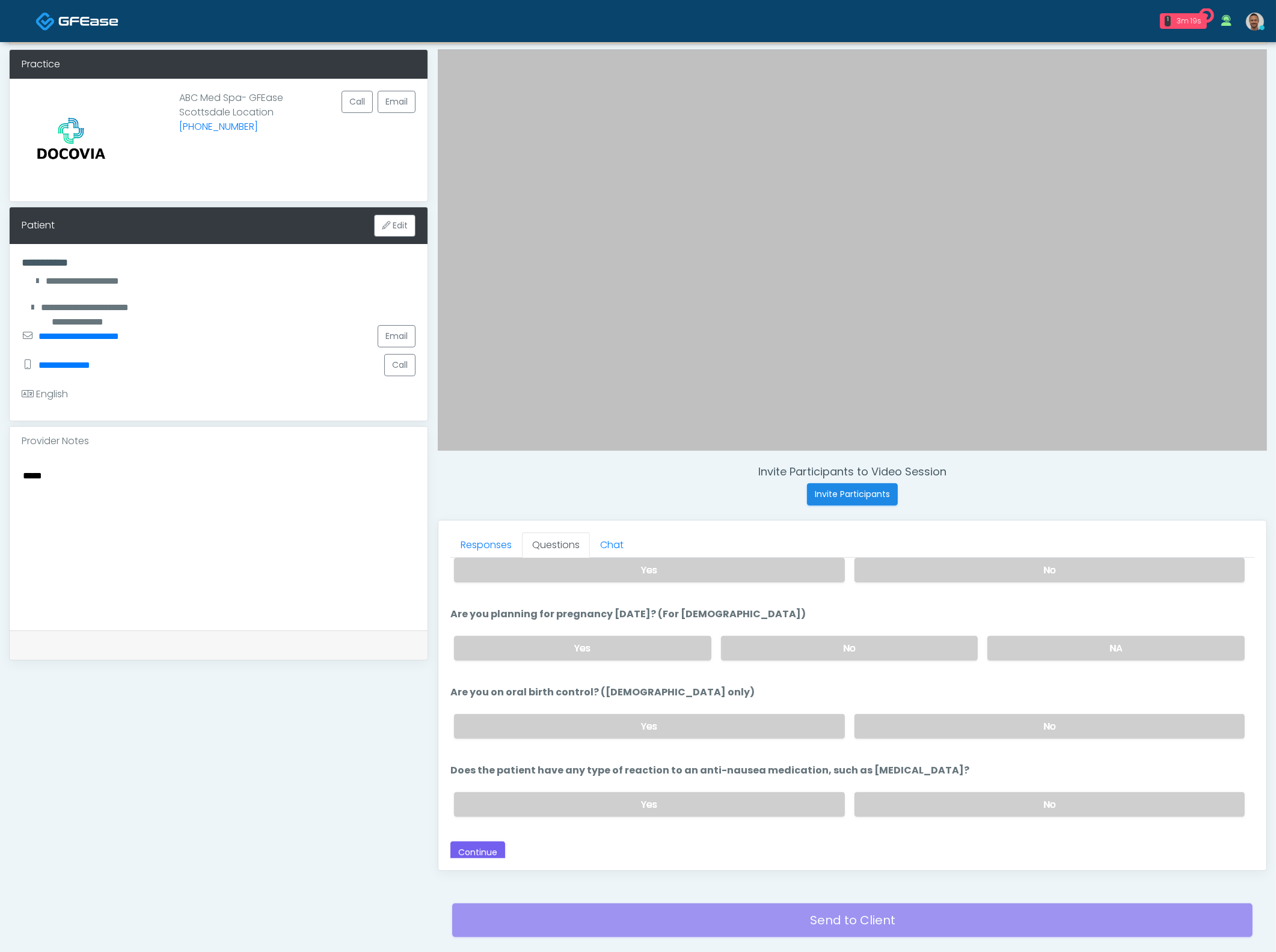
scroll to position [127, 0]
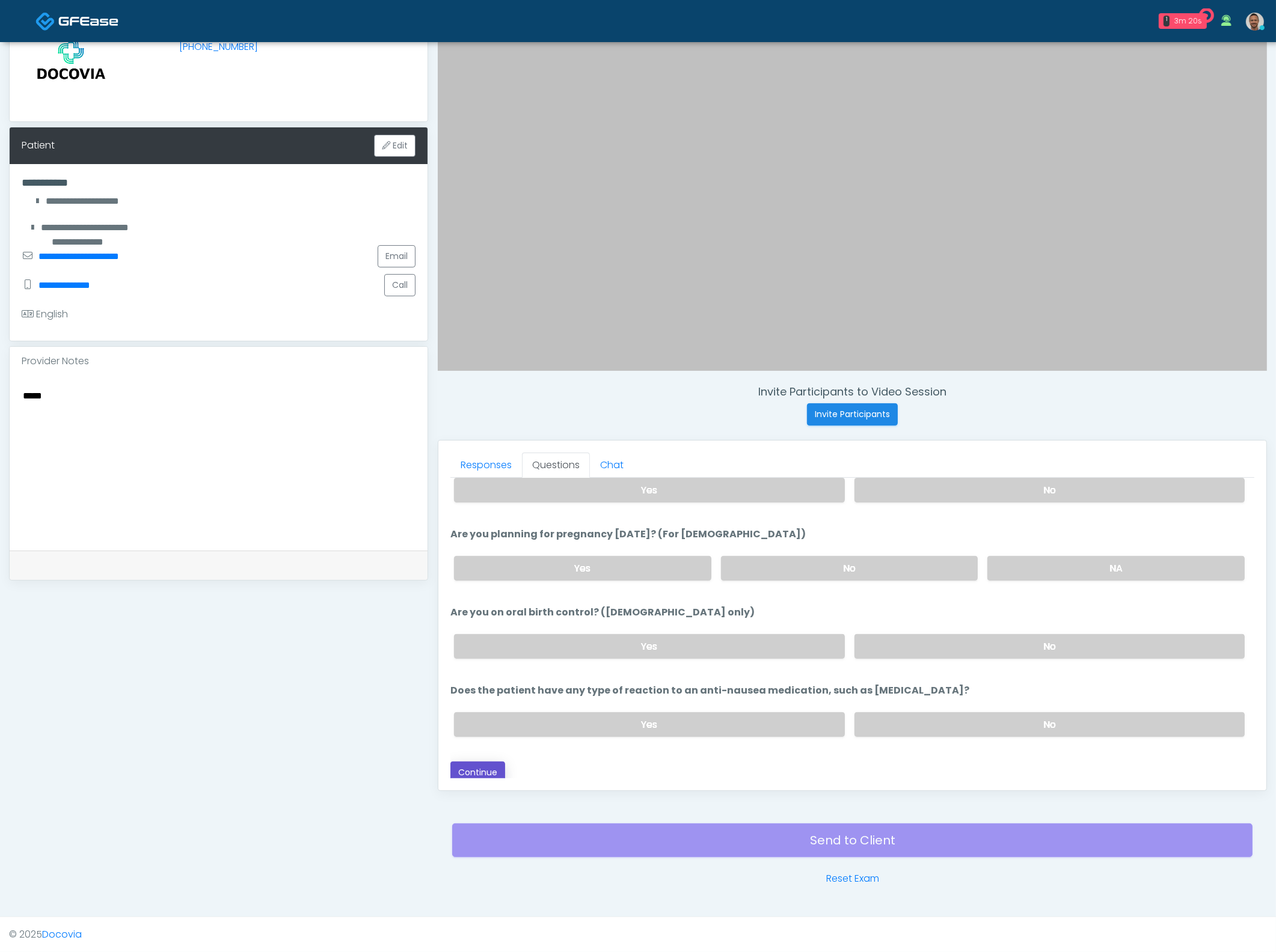
click at [485, 768] on button "Continue" at bounding box center [477, 772] width 55 height 22
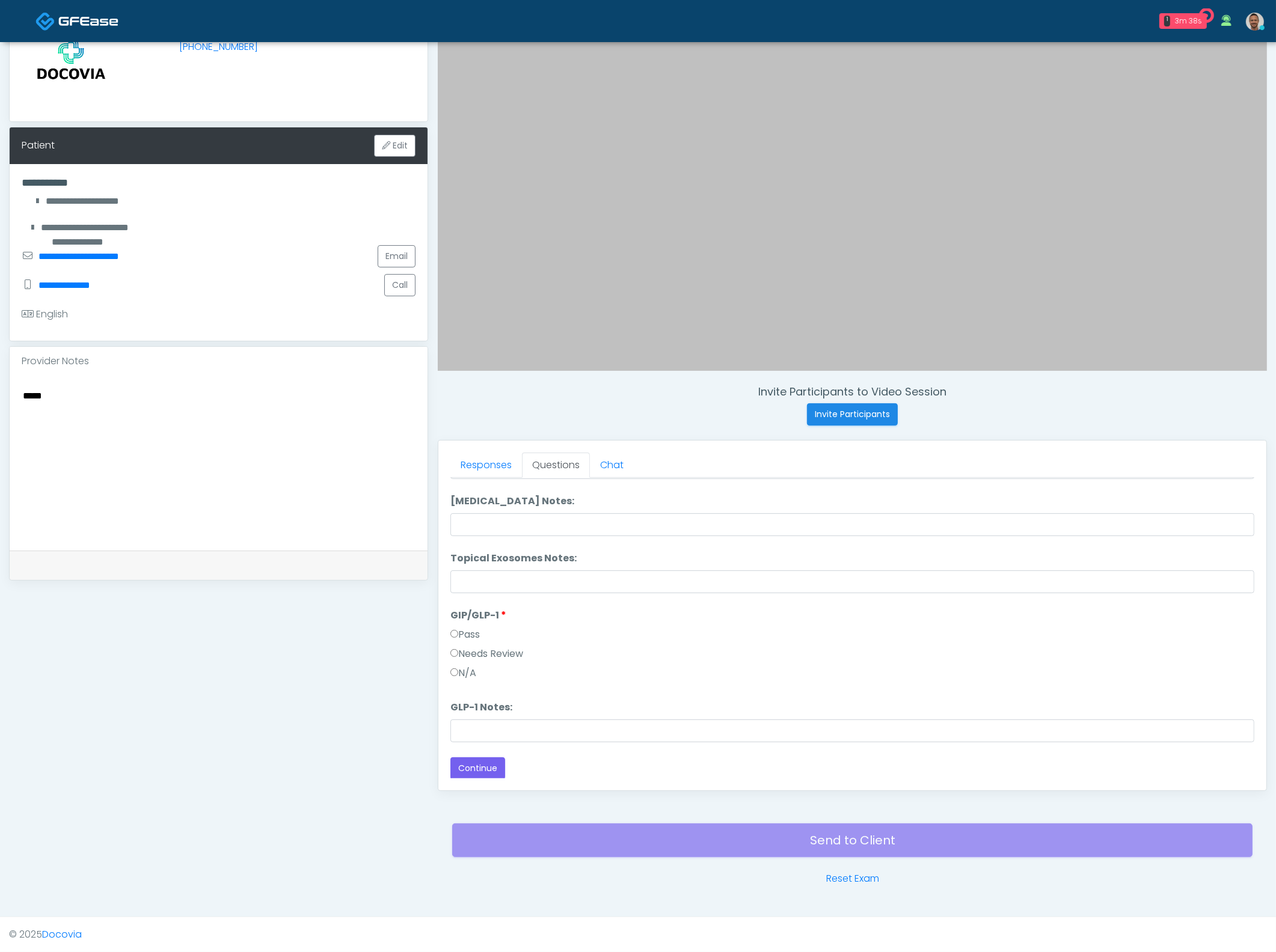
scroll to position [760, 0]
drag, startPoint x: 485, startPoint y: 760, endPoint x: 609, endPoint y: 754, distance: 124.1
click at [486, 759] on button "Continue" at bounding box center [477, 767] width 55 height 22
click at [477, 512] on button "Continue" at bounding box center [477, 503] width 55 height 22
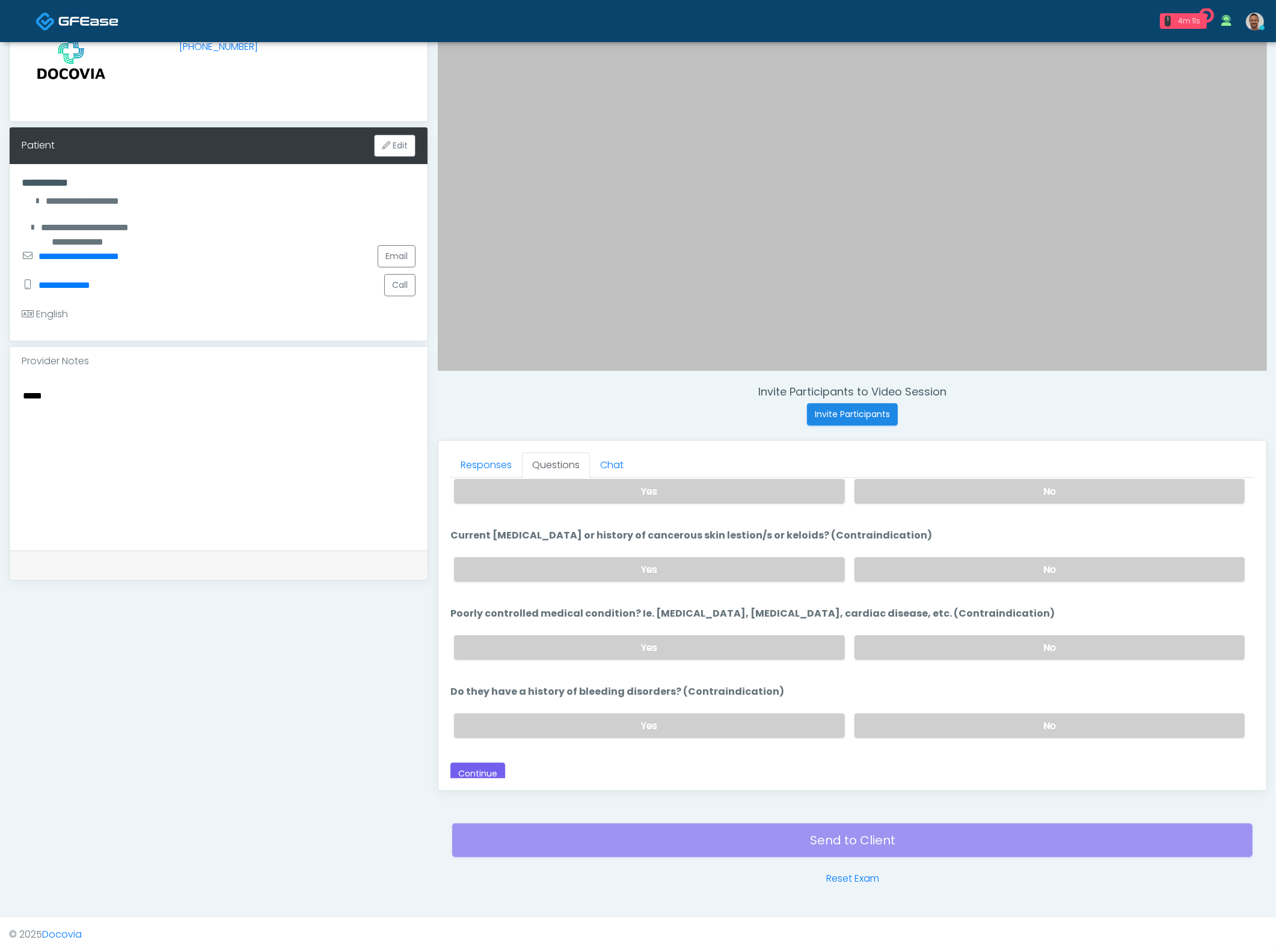
scroll to position [73, 0]
click at [872, 879] on link "Reset Exam" at bounding box center [853, 878] width 53 height 14
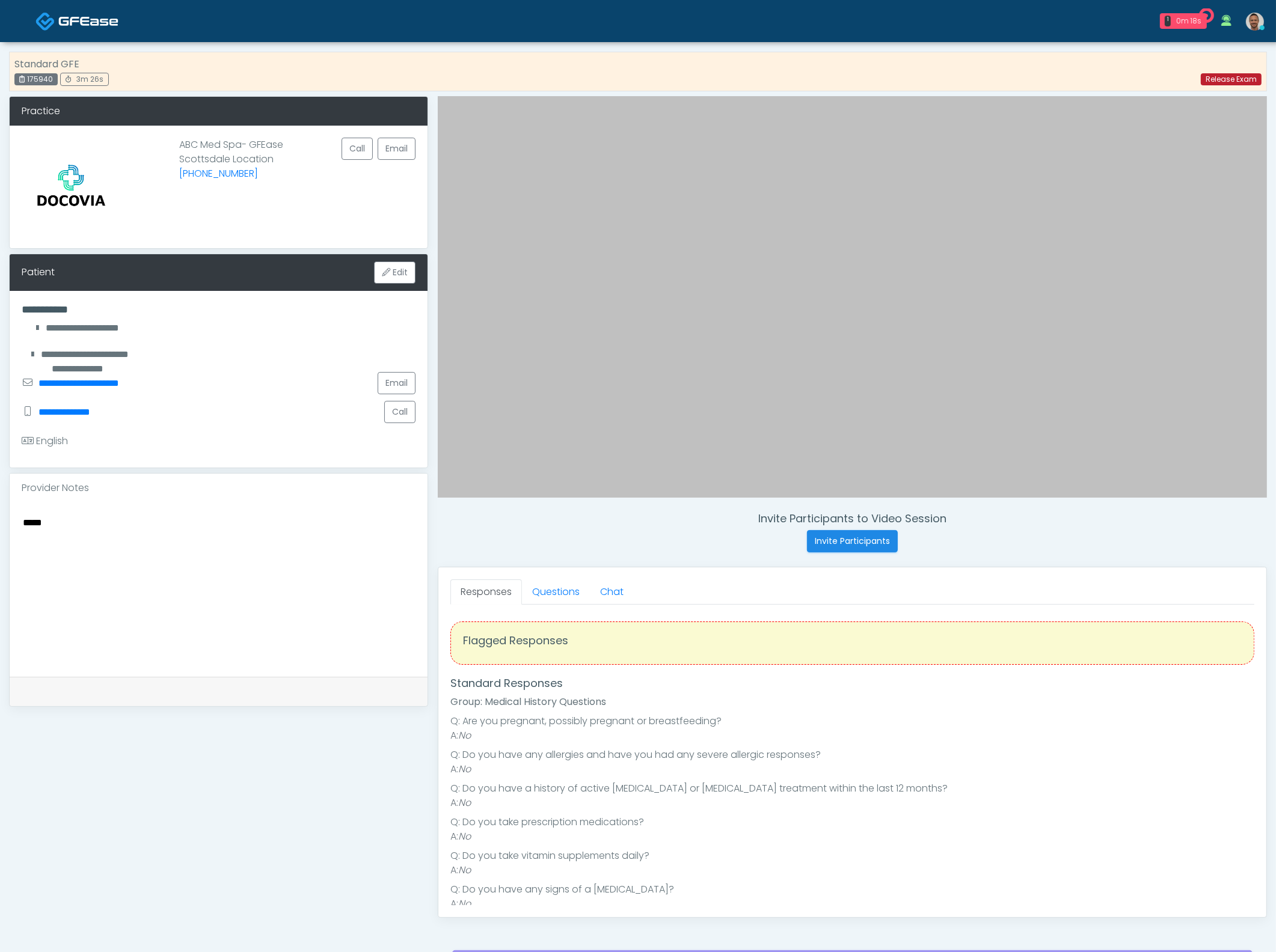
click at [1212, 77] on link "Release Exam" at bounding box center [1231, 80] width 61 height 12
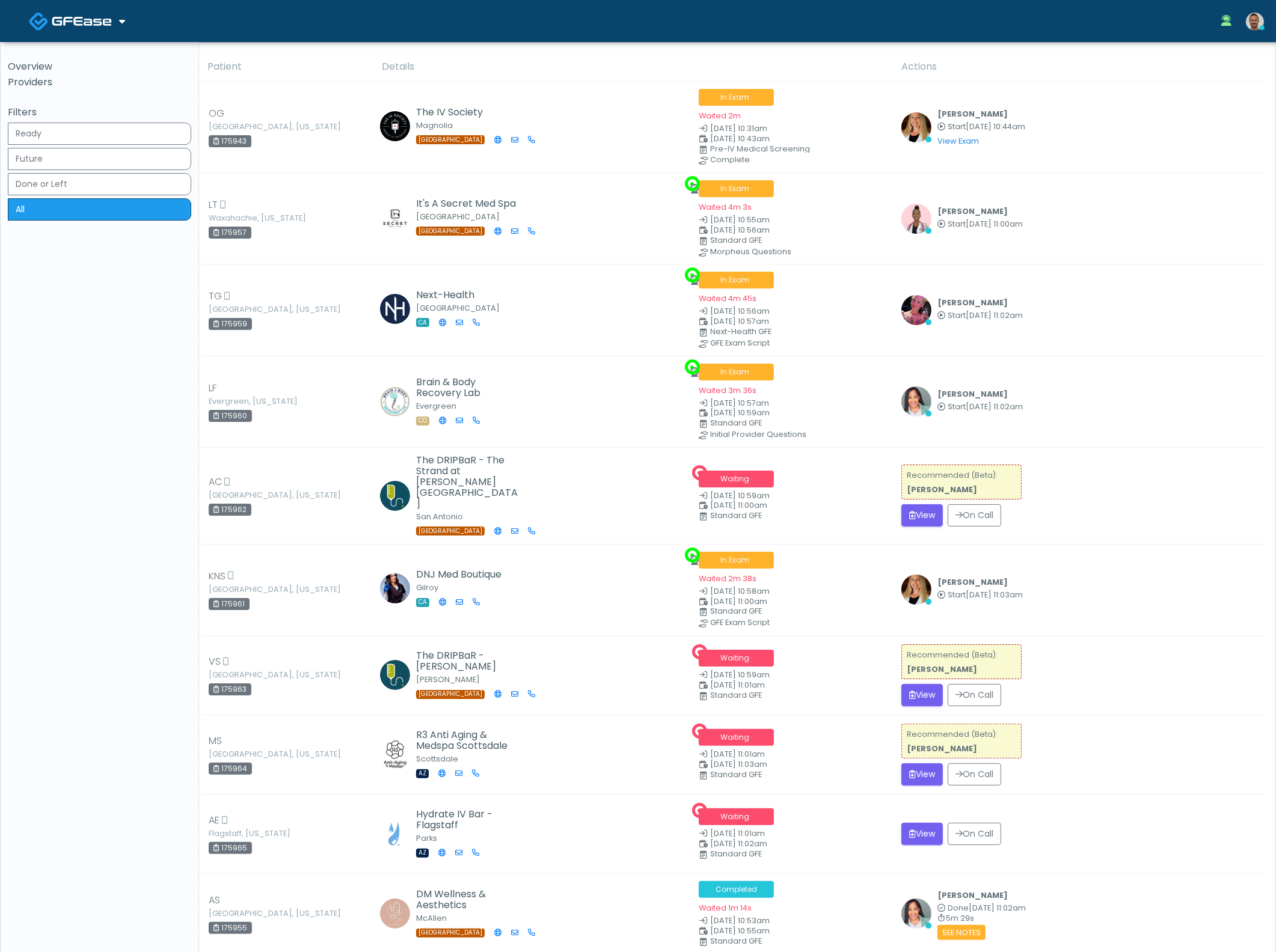
click at [617, 60] on th "Details" at bounding box center [634, 67] width 520 height 30
drag, startPoint x: 1260, startPoint y: 22, endPoint x: 1256, endPoint y: 29, distance: 8.1
click at [1260, 22] on img at bounding box center [1254, 22] width 18 height 18
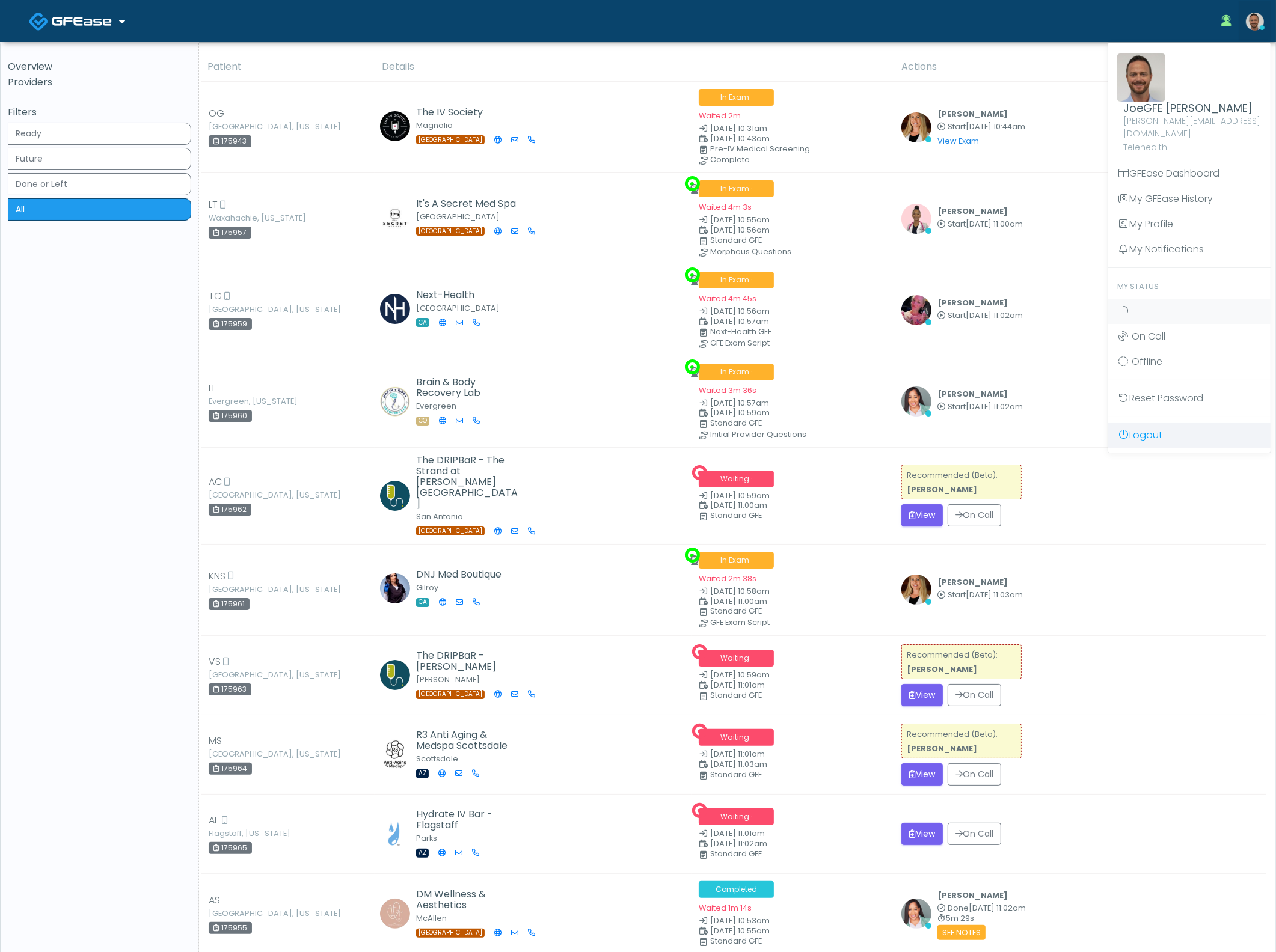
click at [1167, 422] on link "Logout" at bounding box center [1189, 435] width 162 height 25
